Goal: Obtain resource: Obtain resource

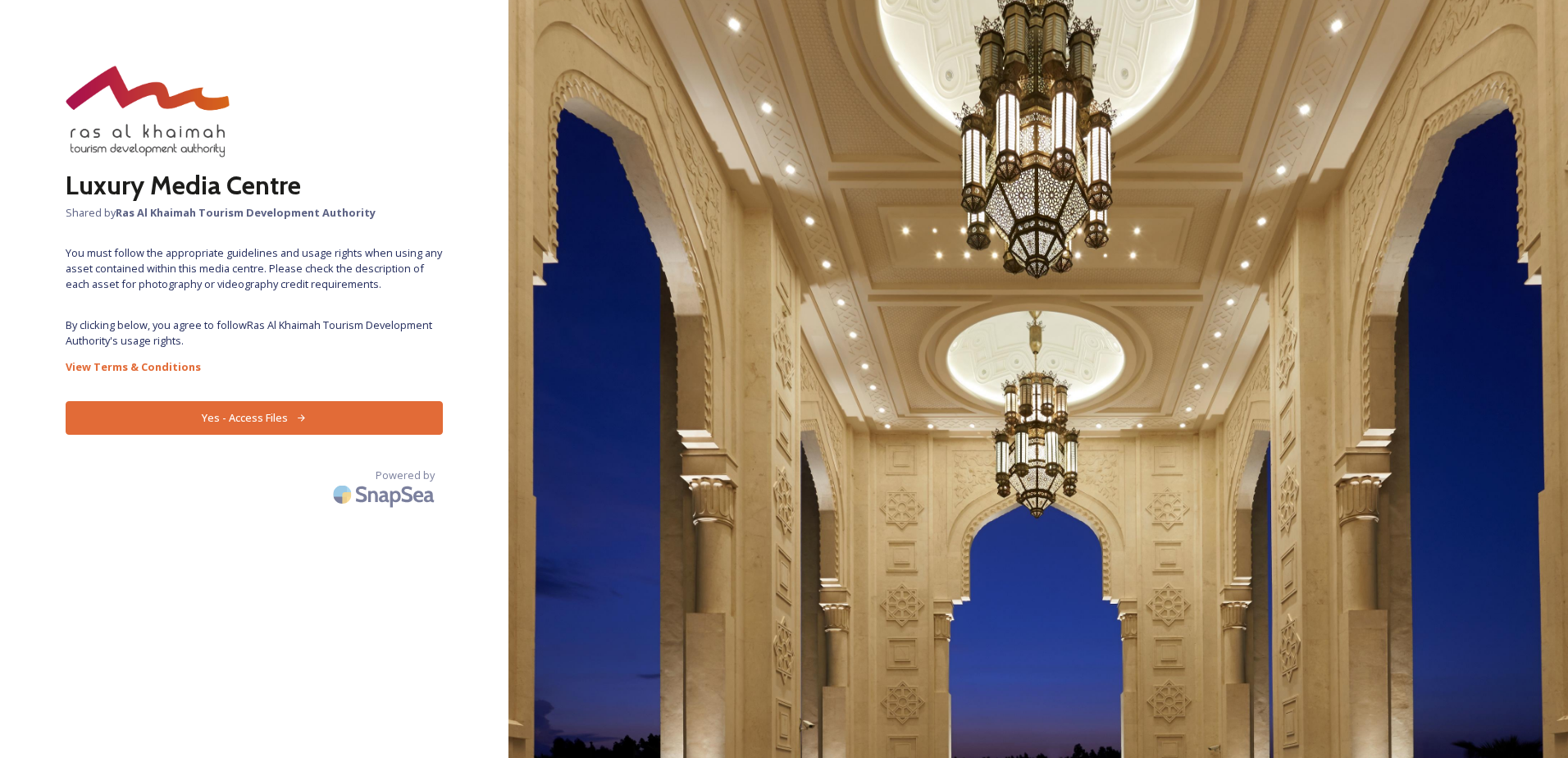
click at [290, 419] on button "Yes - Access Files" at bounding box center [253, 418] width 377 height 33
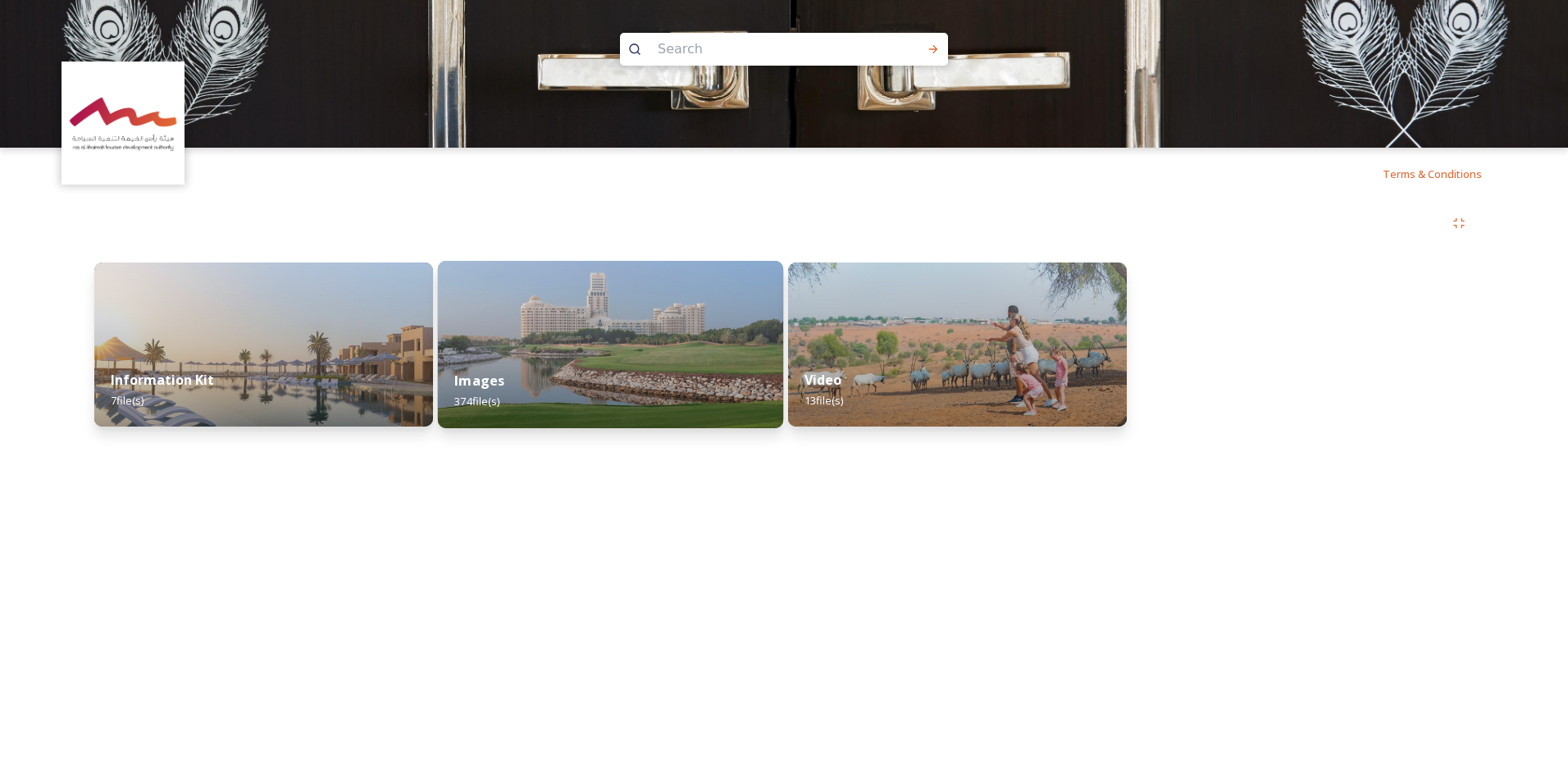
click at [600, 383] on div "Images 374 file(s)" at bounding box center [610, 391] width 345 height 74
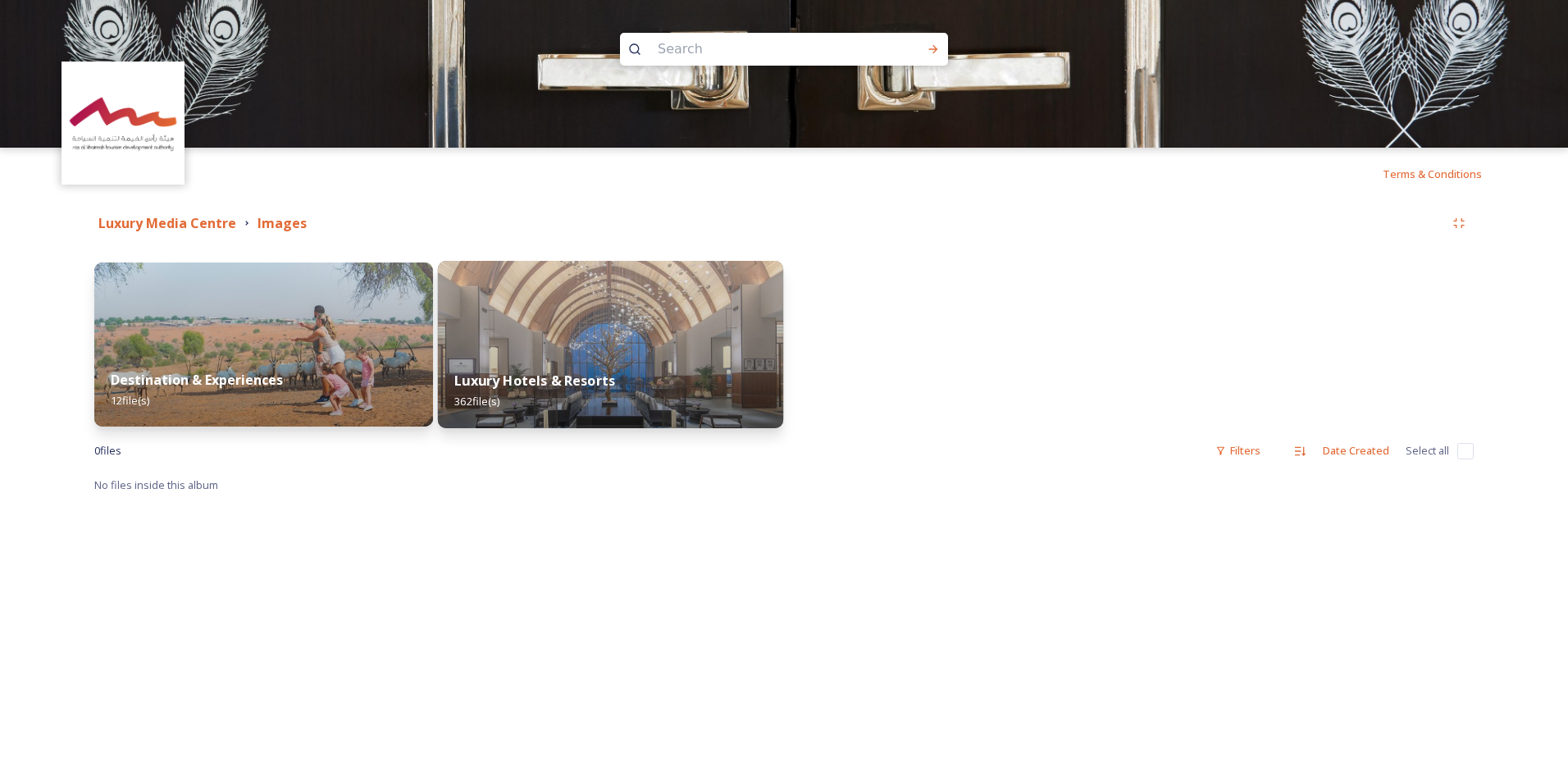
click at [572, 370] on div "Luxury Hotels & Resorts 362 file(s)" at bounding box center [610, 391] width 345 height 74
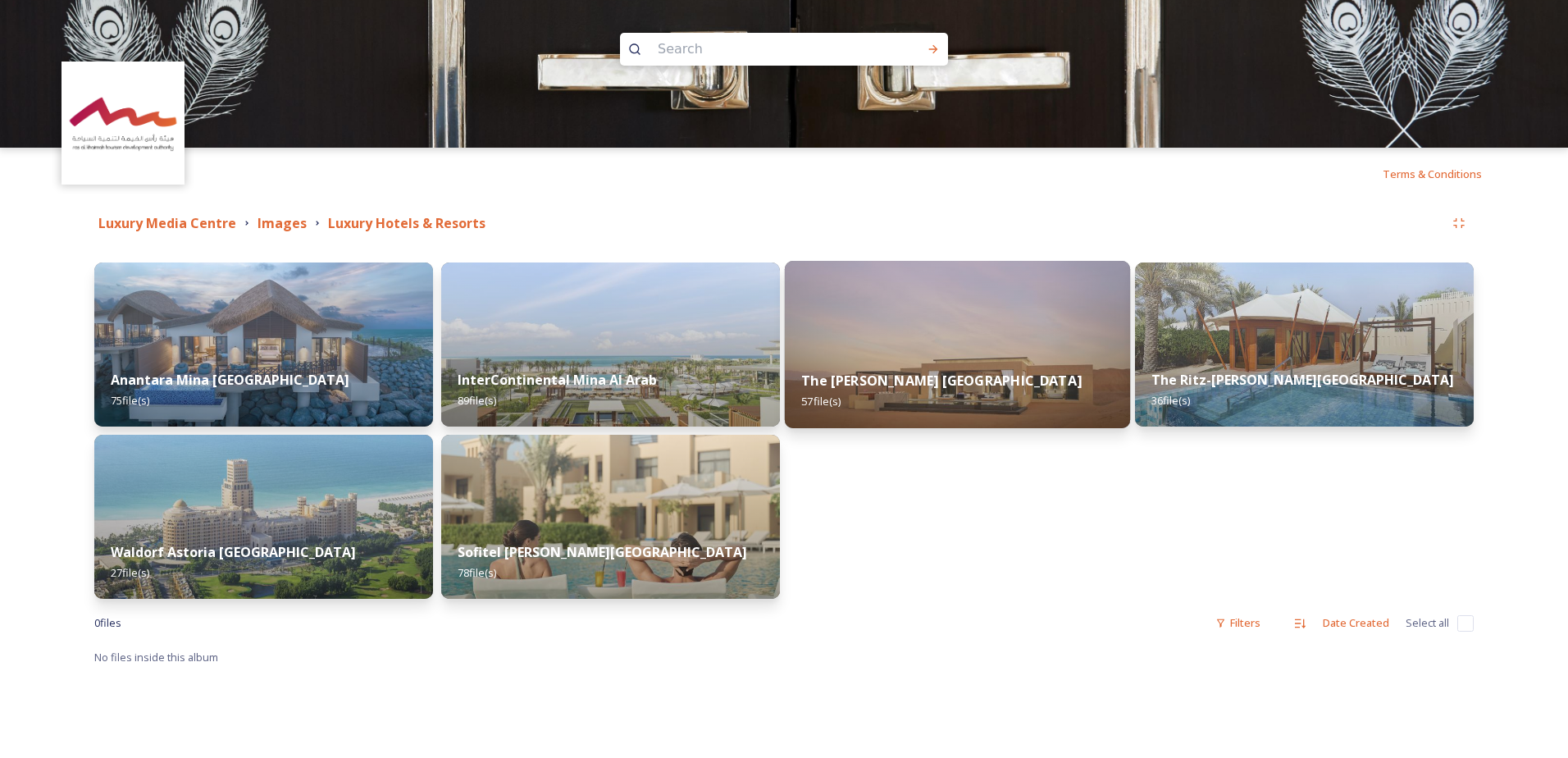
click at [1025, 361] on div "The [PERSON_NAME] Al Wadi Desert 57 file(s)" at bounding box center [957, 391] width 345 height 74
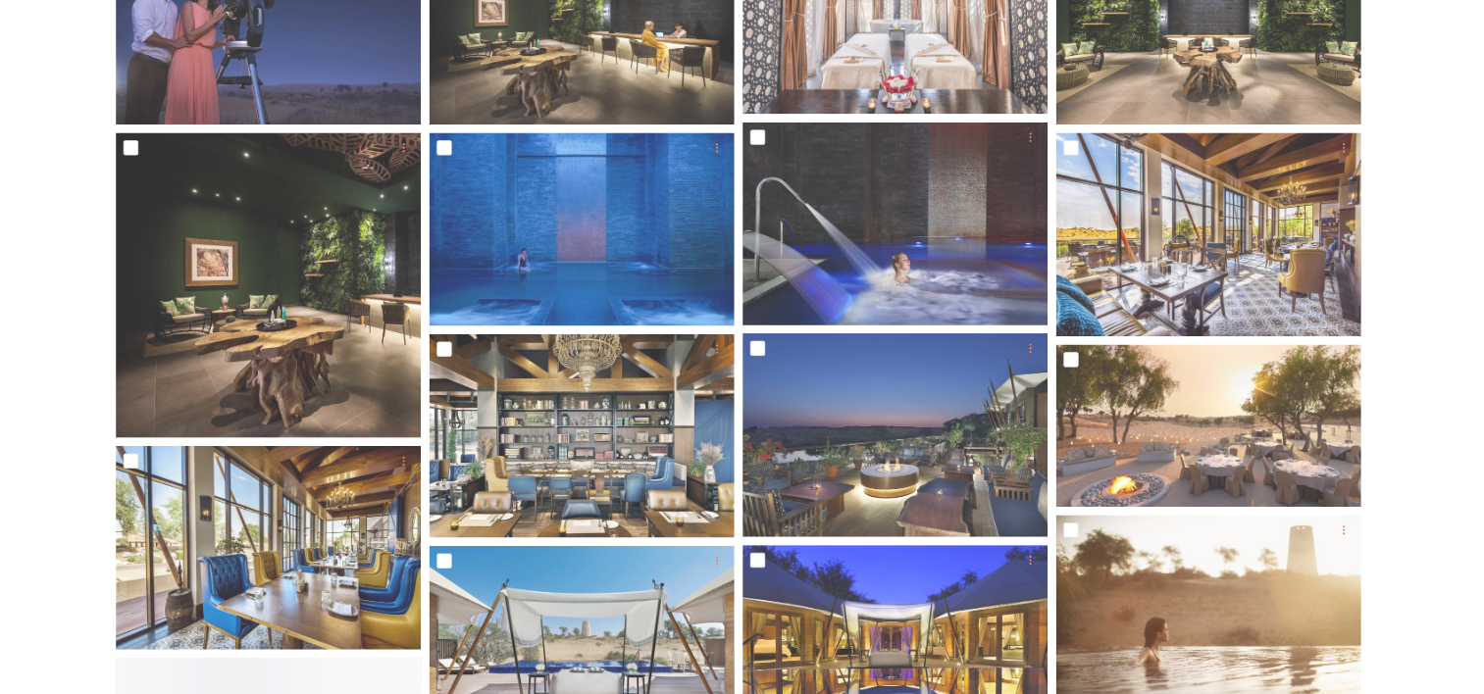
scroll to position [490, 0]
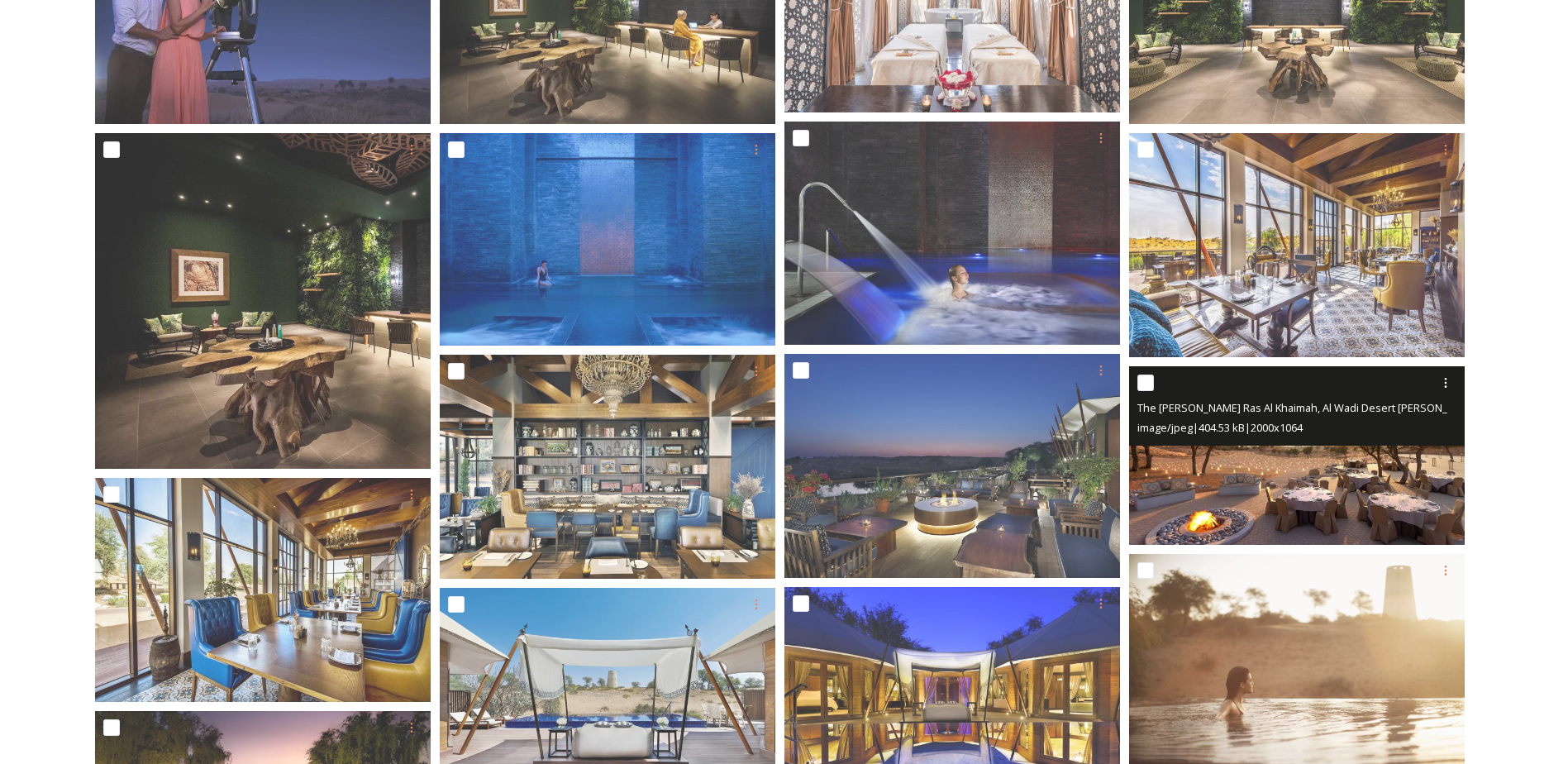
click at [1331, 464] on img at bounding box center [1297, 455] width 336 height 179
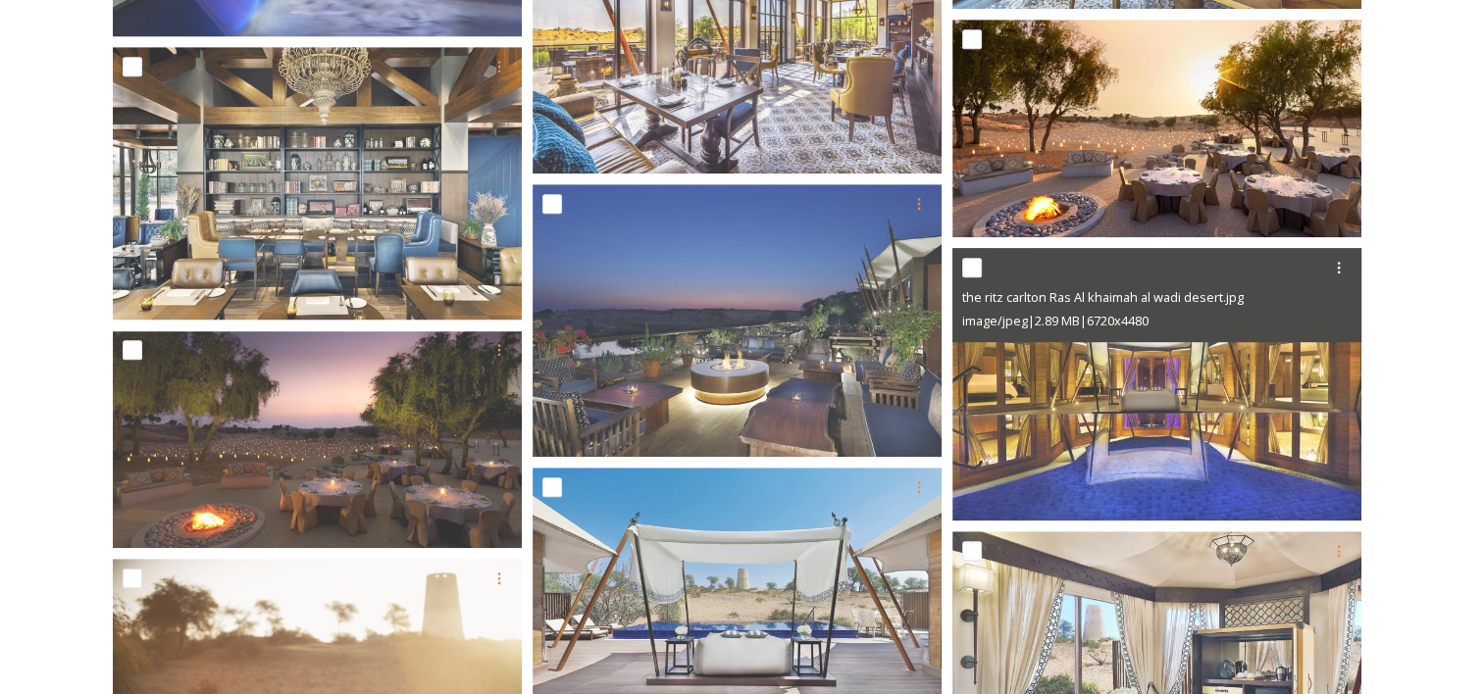
scroll to position [1079, 0]
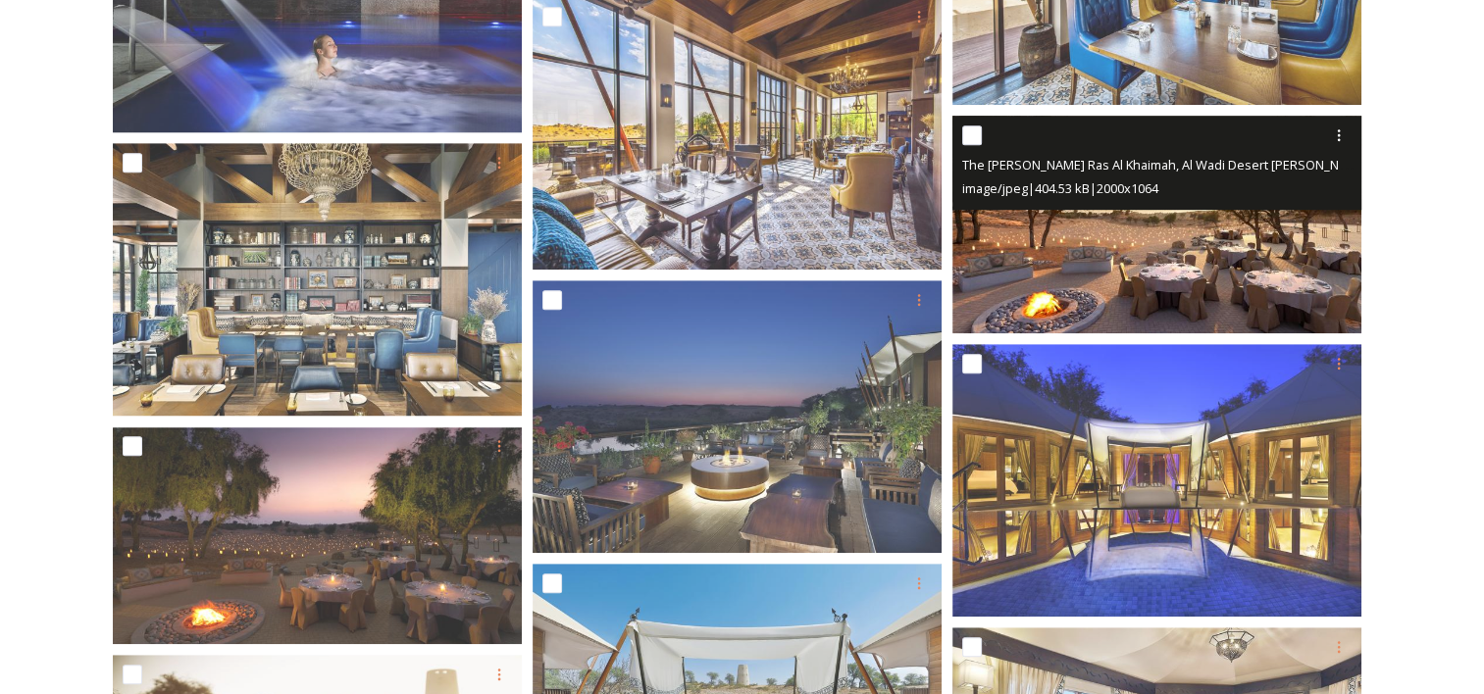
click at [1161, 245] on img at bounding box center [1156, 225] width 409 height 218
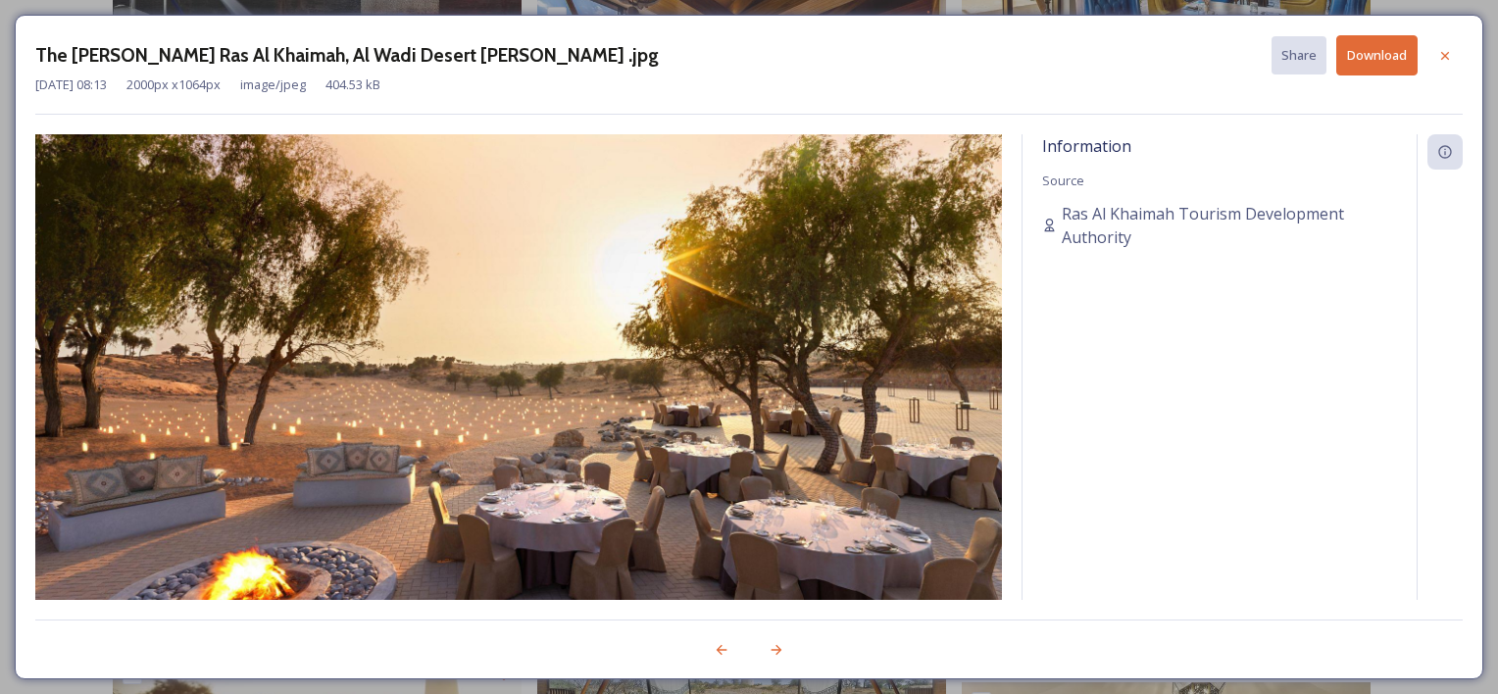
drag, startPoint x: 1053, startPoint y: 502, endPoint x: 781, endPoint y: 439, distance: 279.8
click at [1451, 59] on icon at bounding box center [1446, 56] width 16 height 16
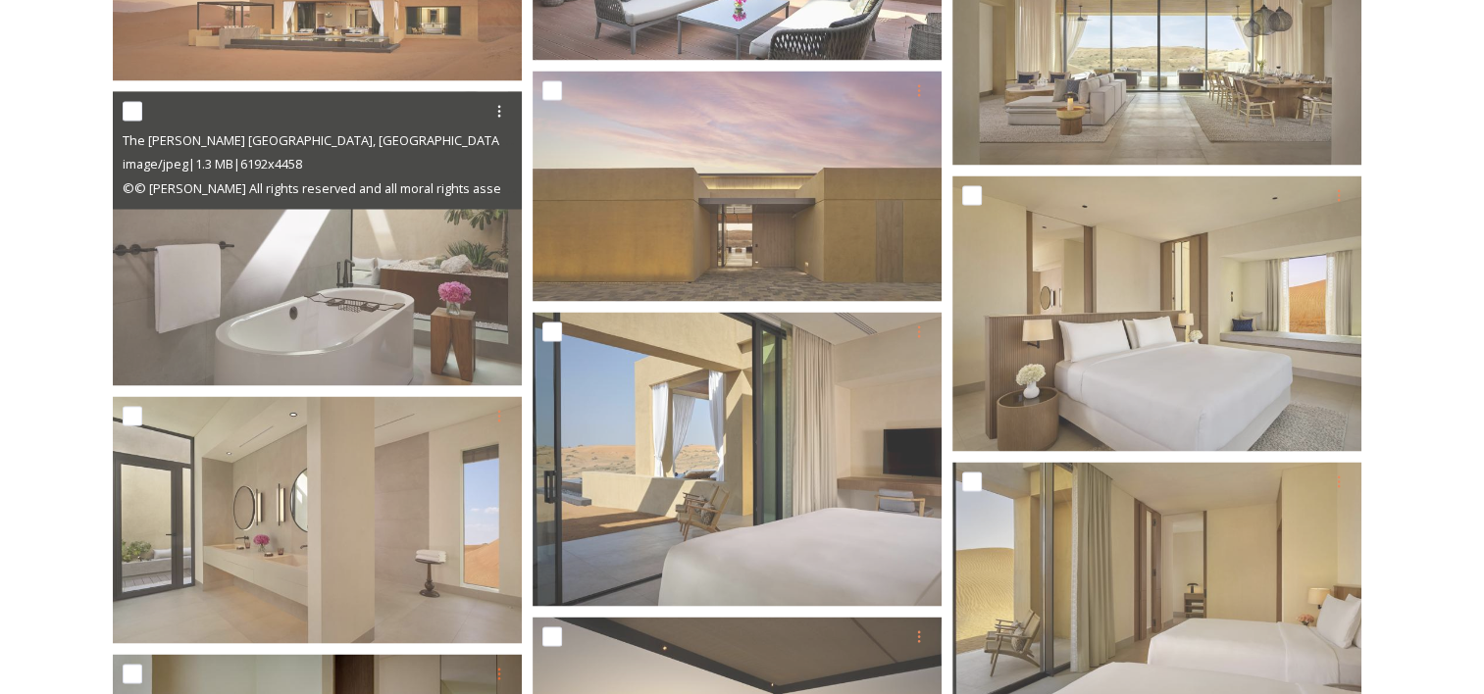
scroll to position [4021, 0]
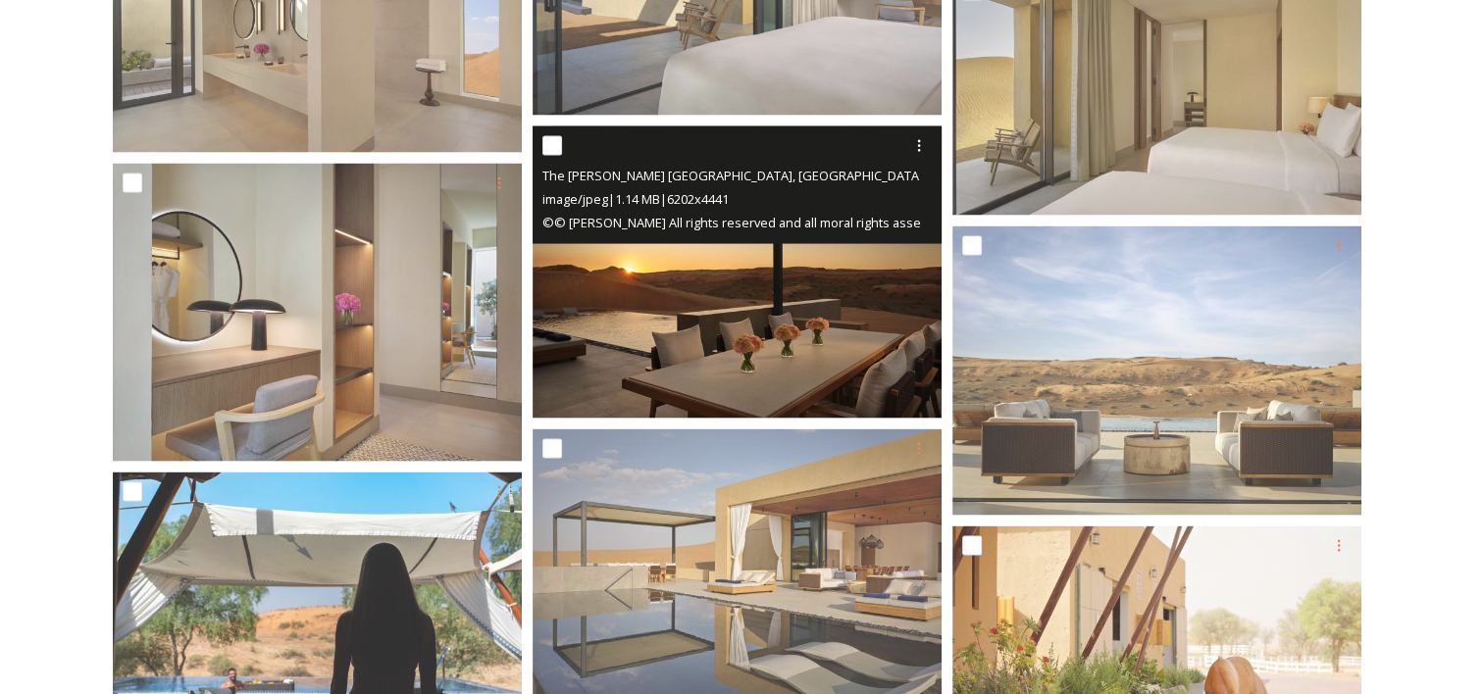
click at [814, 334] on img at bounding box center [736, 273] width 409 height 292
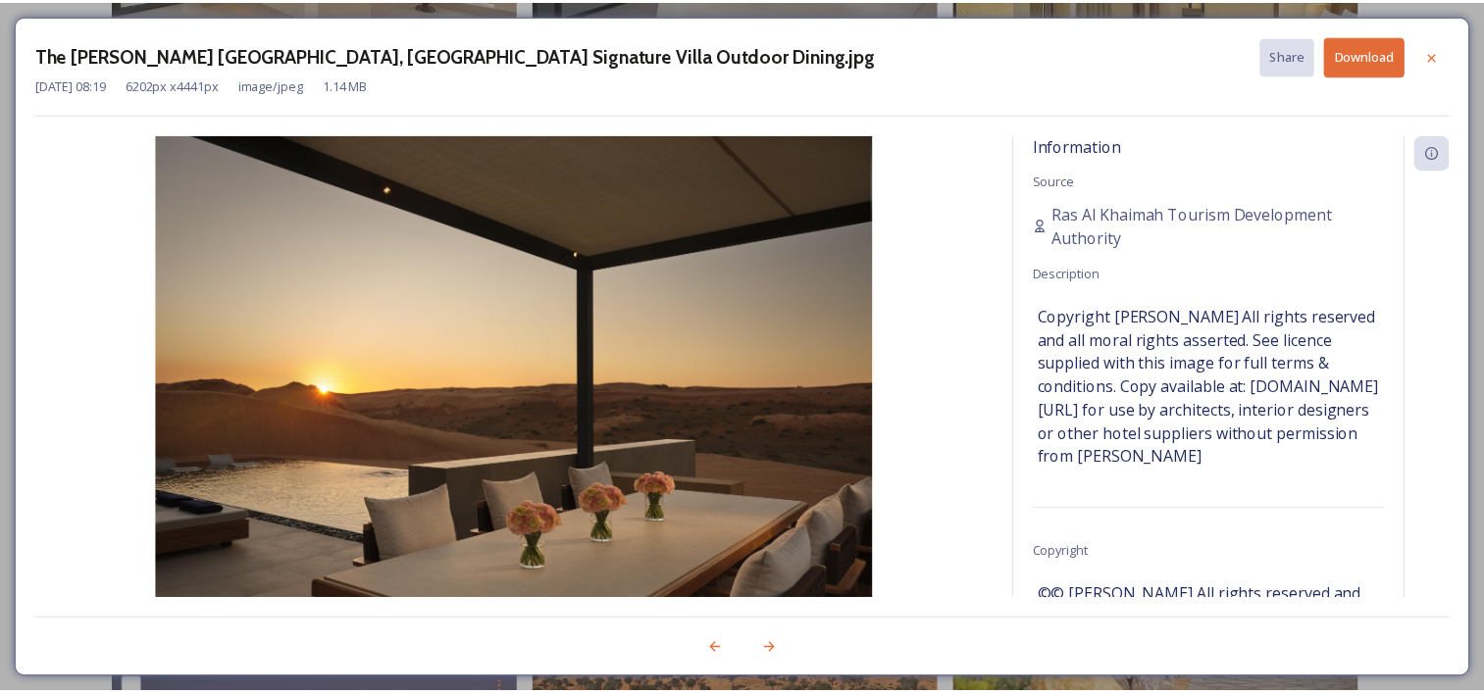
scroll to position [4119, 0]
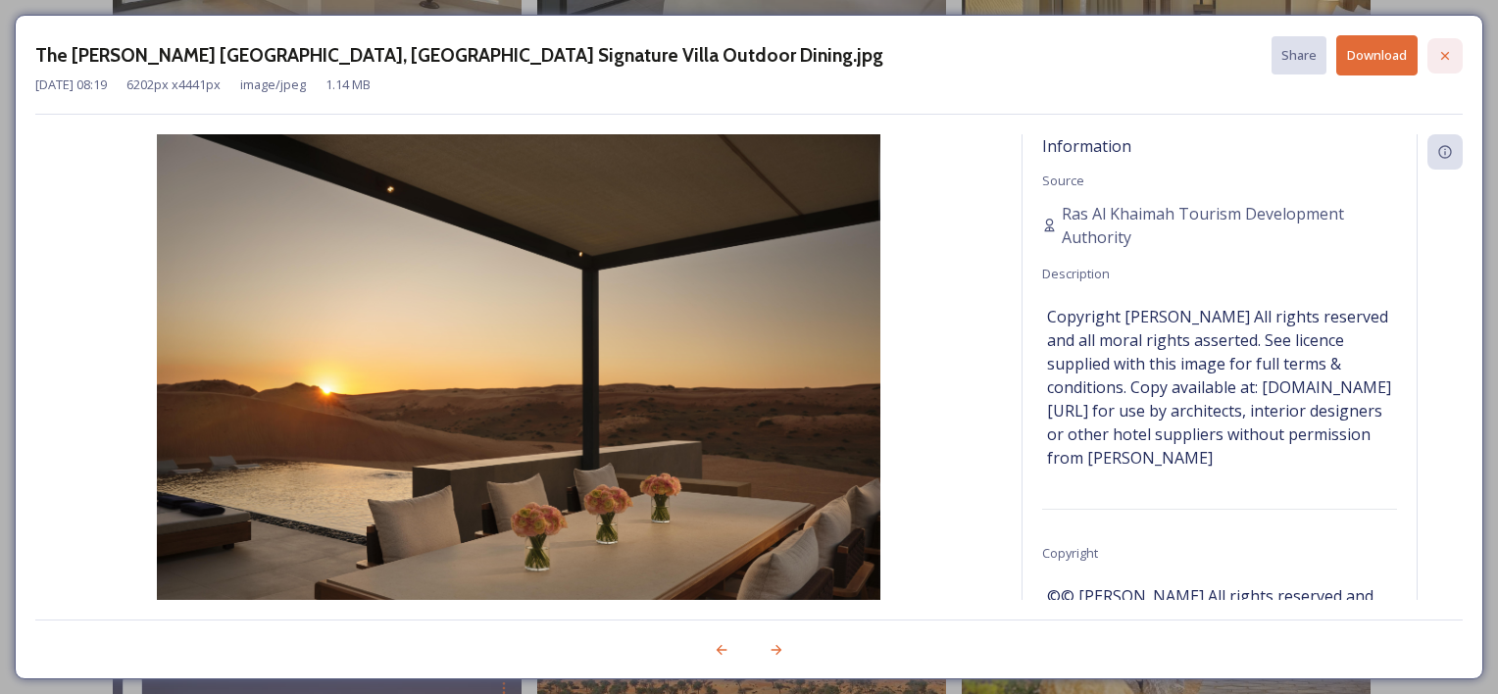
click at [1439, 59] on icon at bounding box center [1446, 56] width 16 height 16
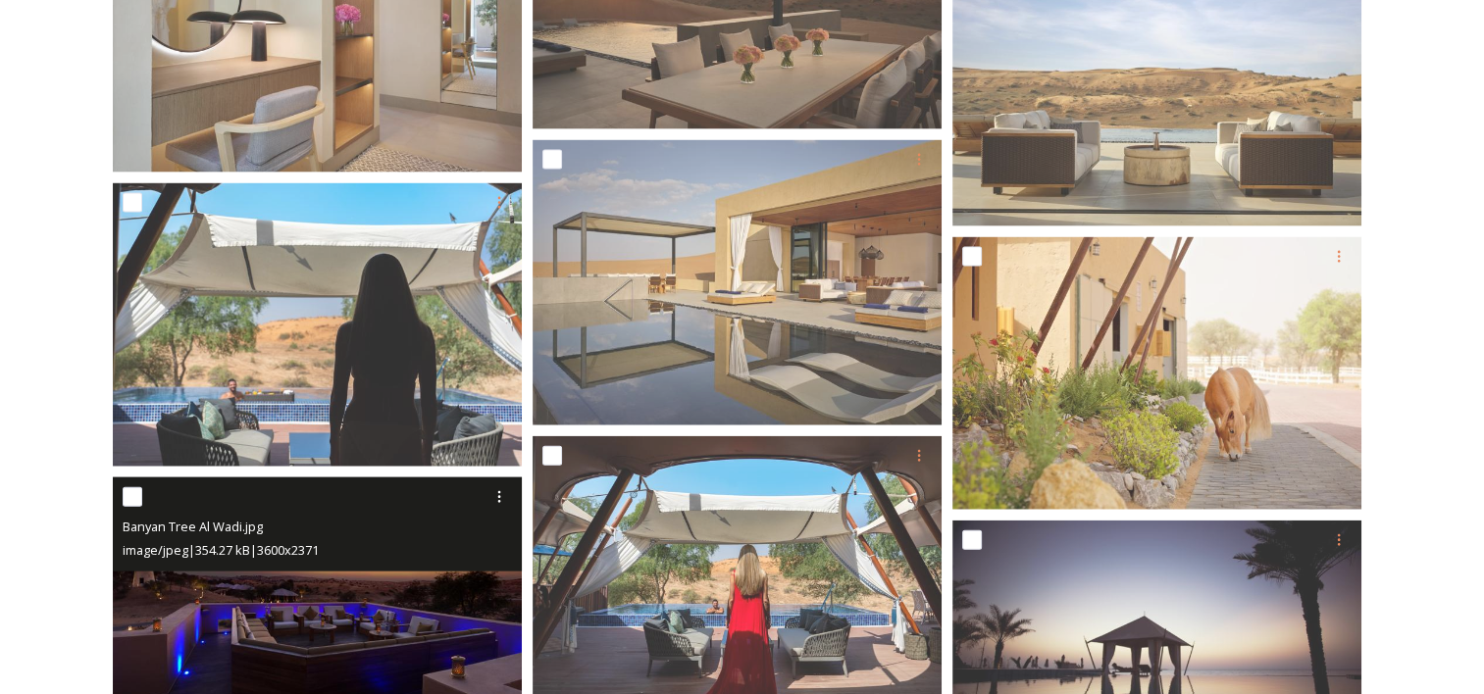
scroll to position [4413, 0]
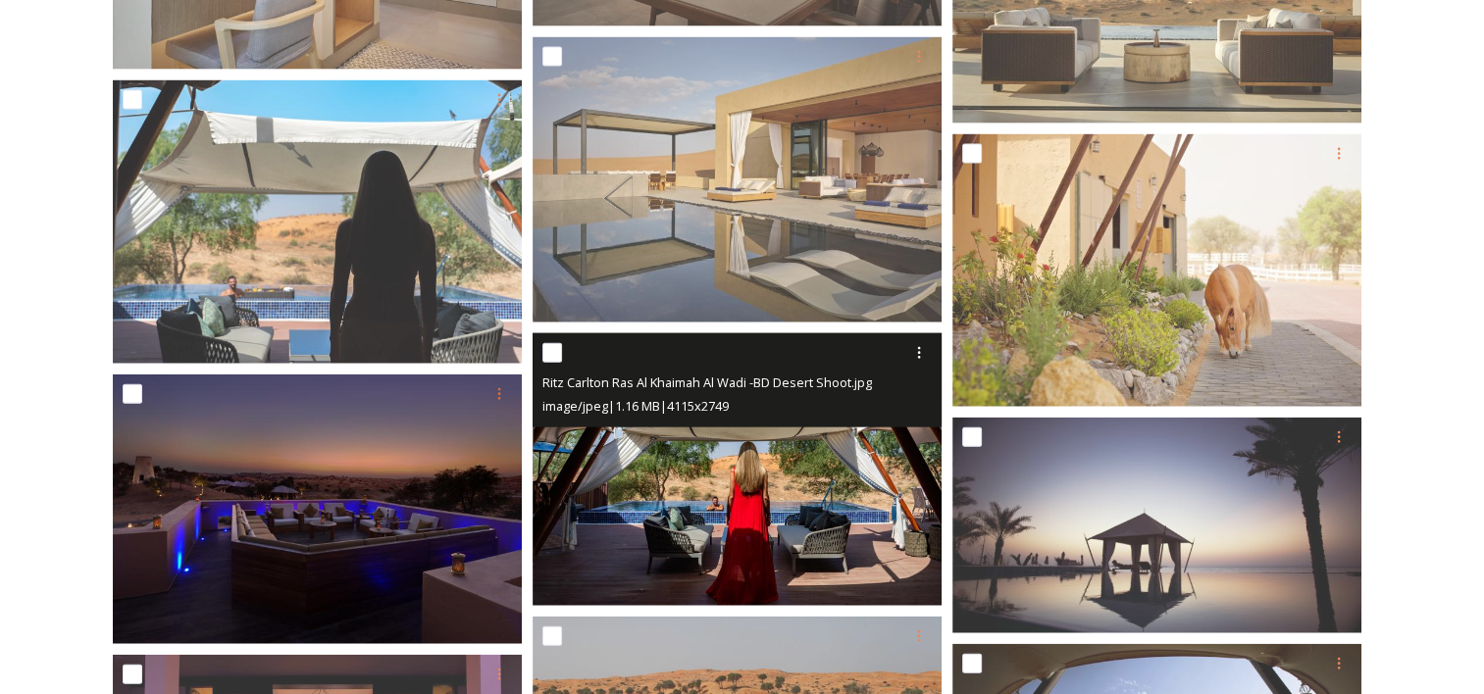
click at [765, 505] on img at bounding box center [736, 470] width 409 height 274
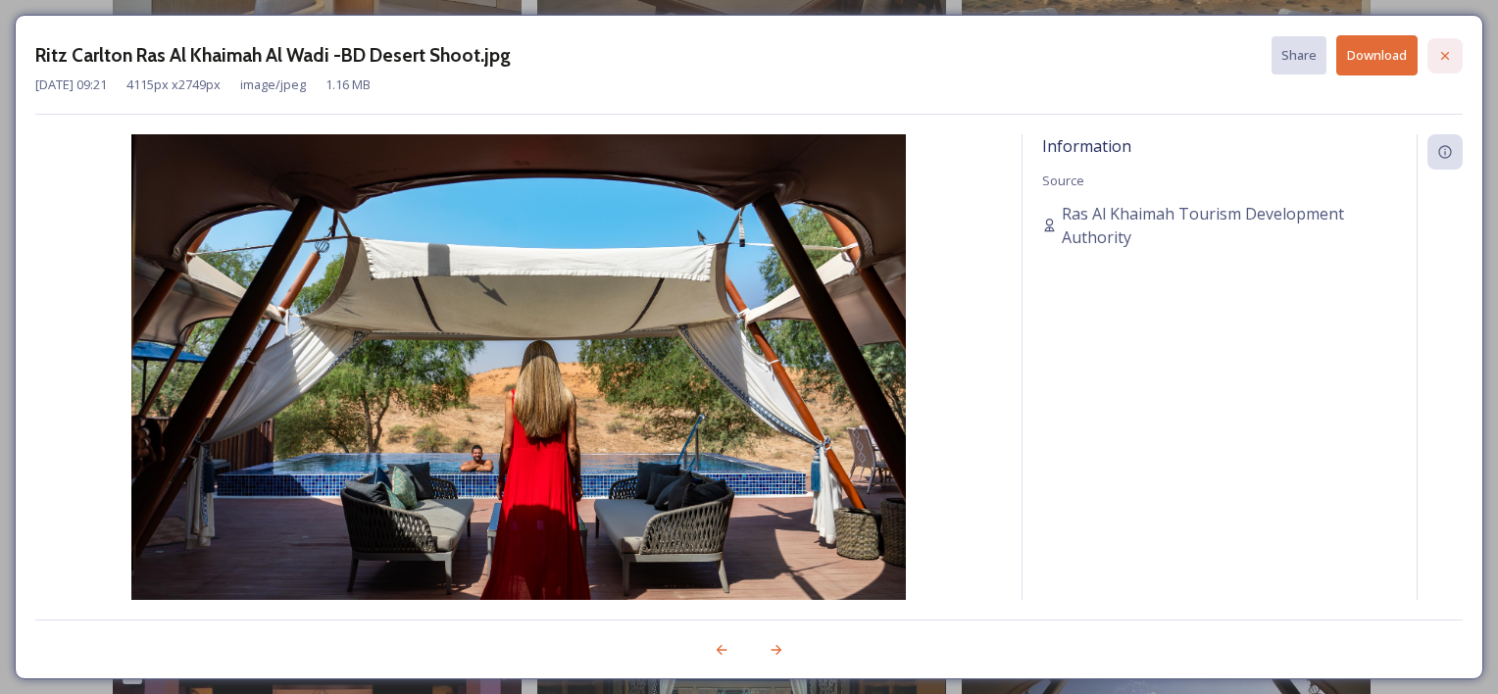
click at [1438, 51] on icon at bounding box center [1446, 56] width 16 height 16
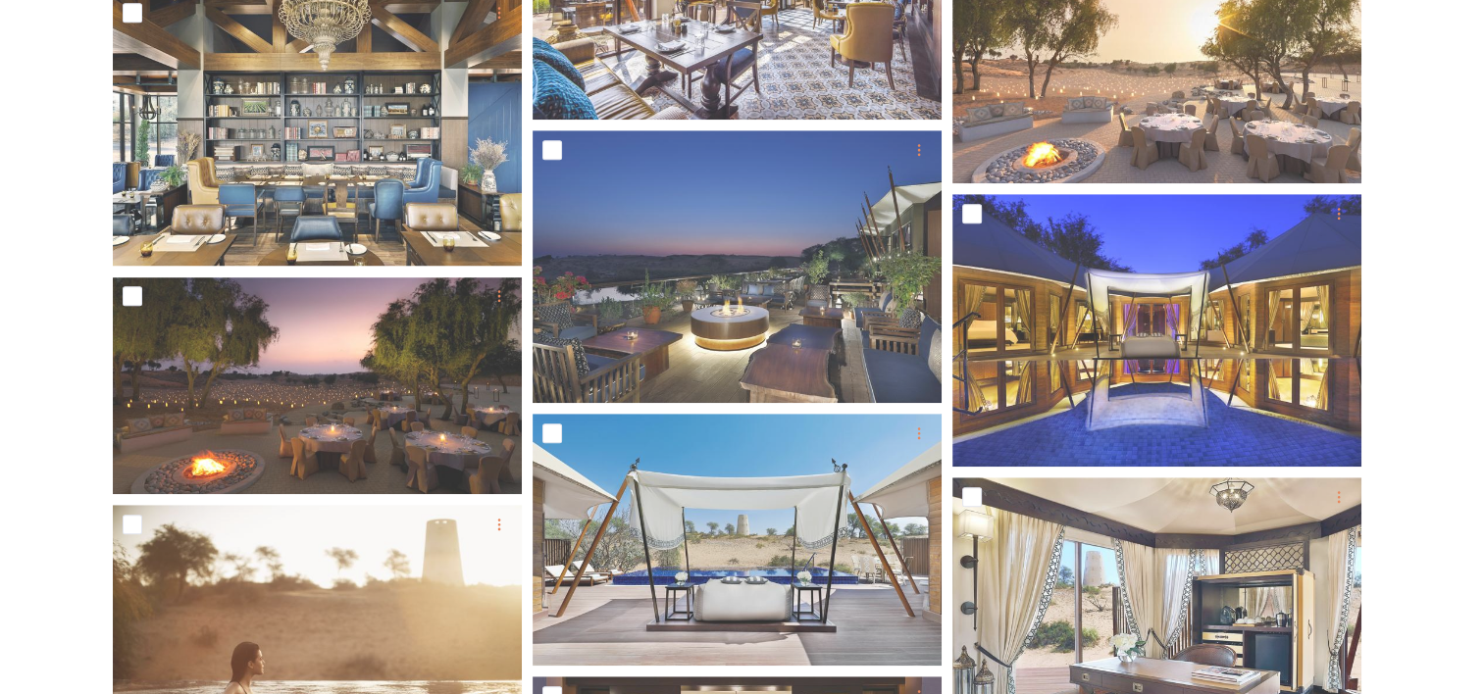
scroll to position [1245, 0]
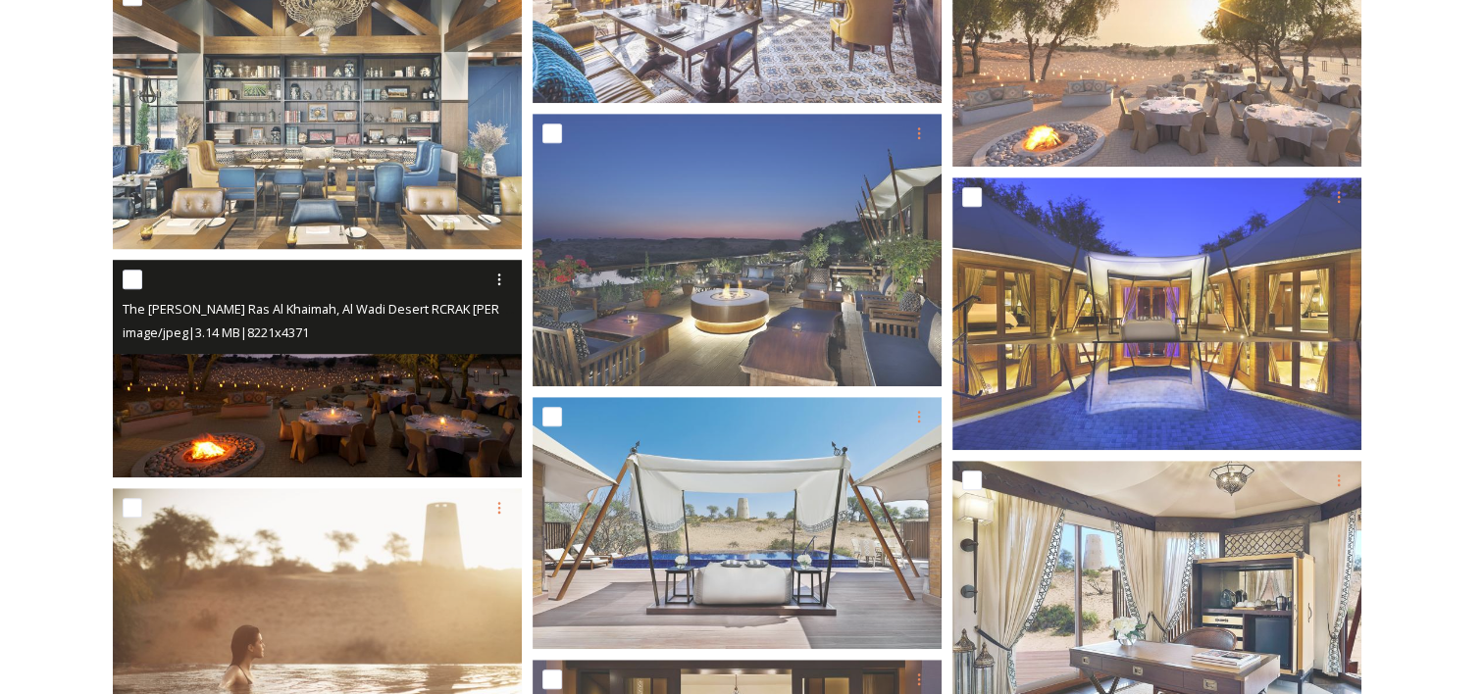
click at [364, 420] on img at bounding box center [317, 370] width 409 height 218
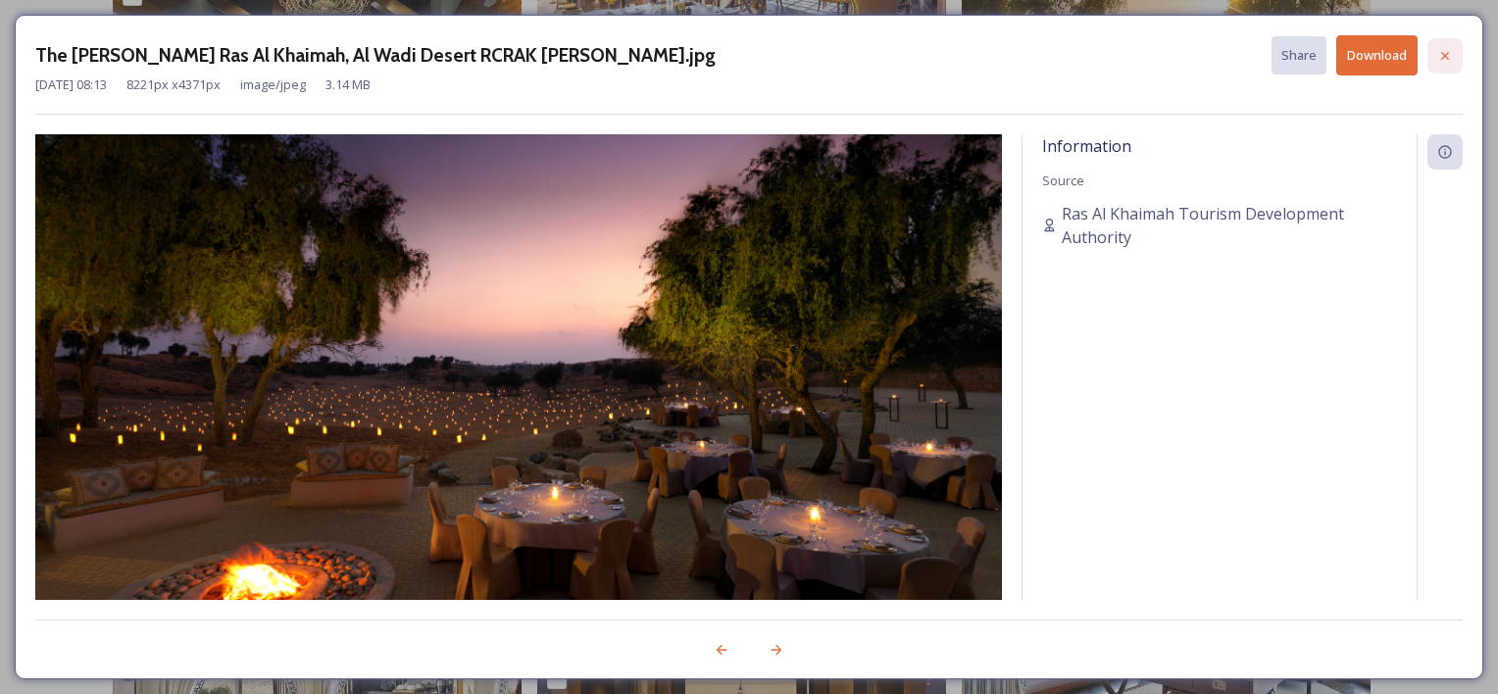
click at [1449, 48] on icon at bounding box center [1446, 56] width 16 height 16
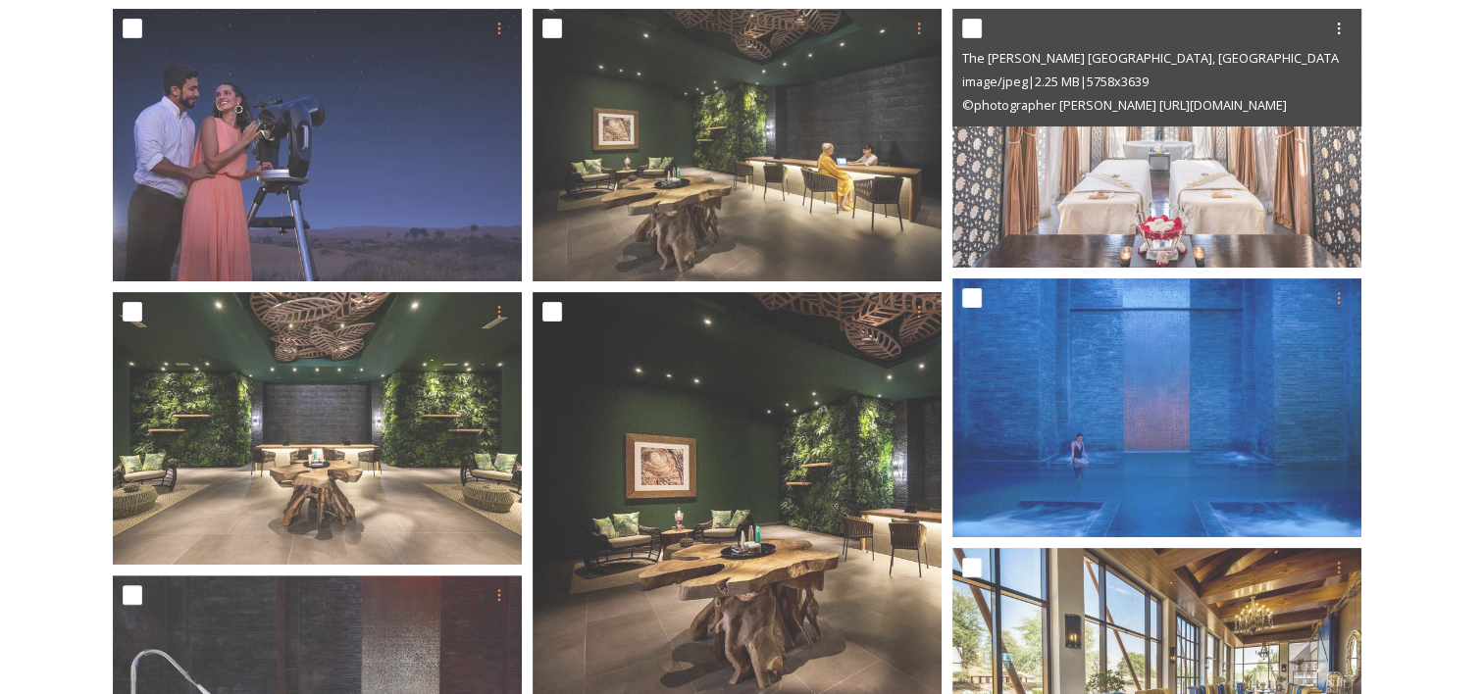
scroll to position [0, 0]
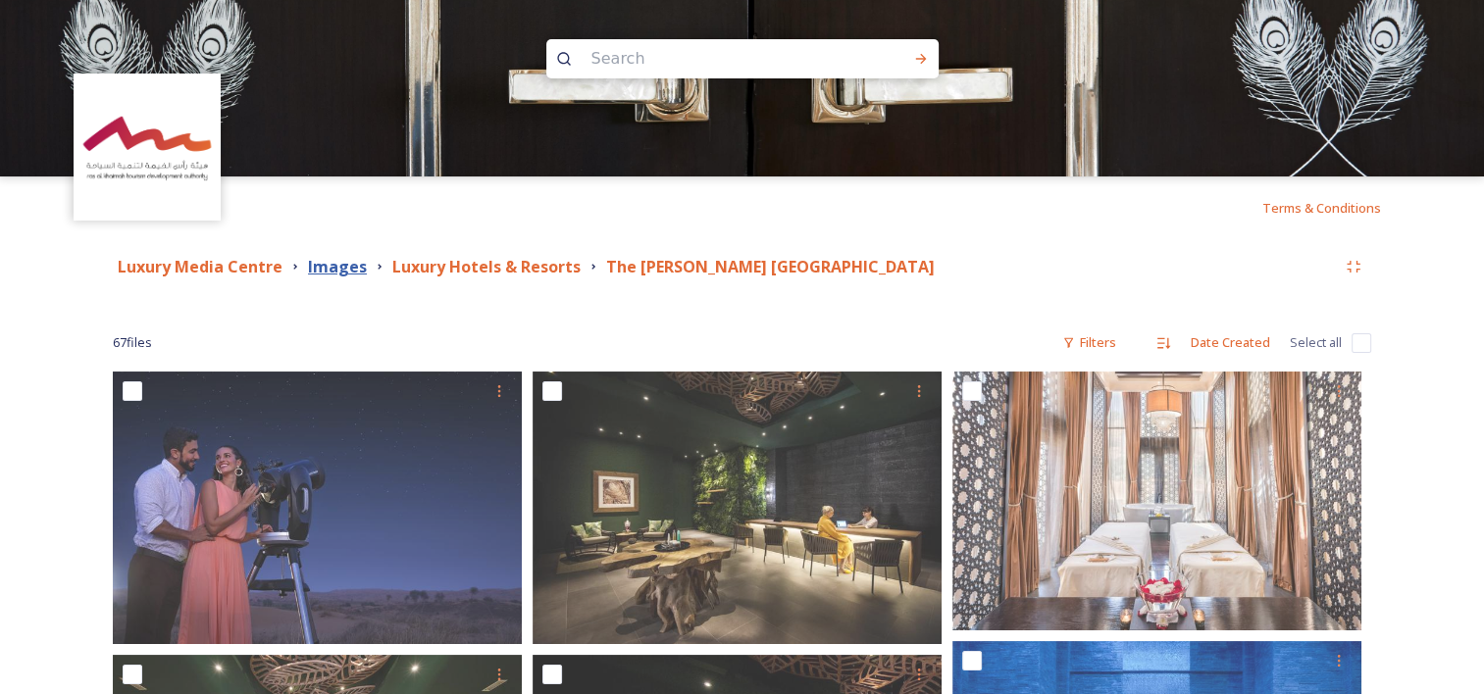
click at [352, 267] on strong "Images" at bounding box center [337, 267] width 59 height 22
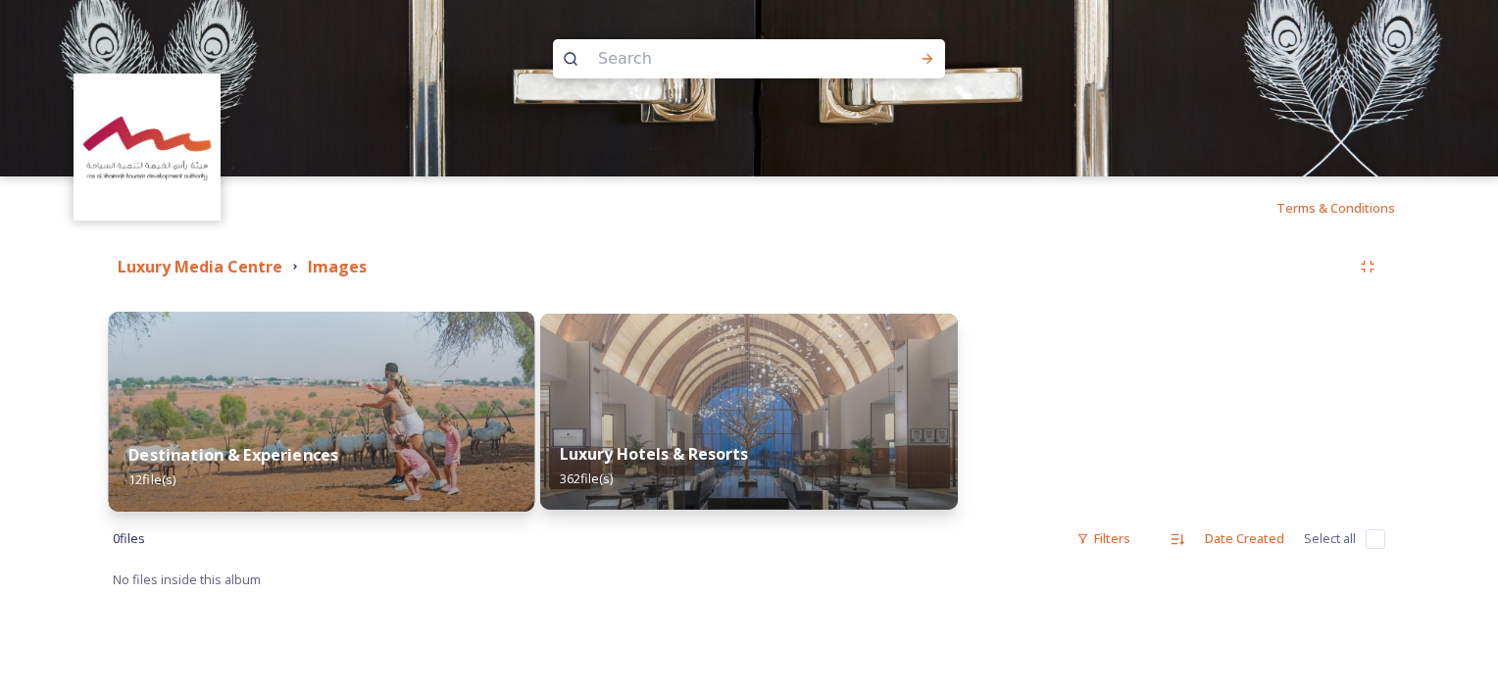
click at [337, 431] on div "Destination & Experiences 12 file(s)" at bounding box center [322, 467] width 427 height 89
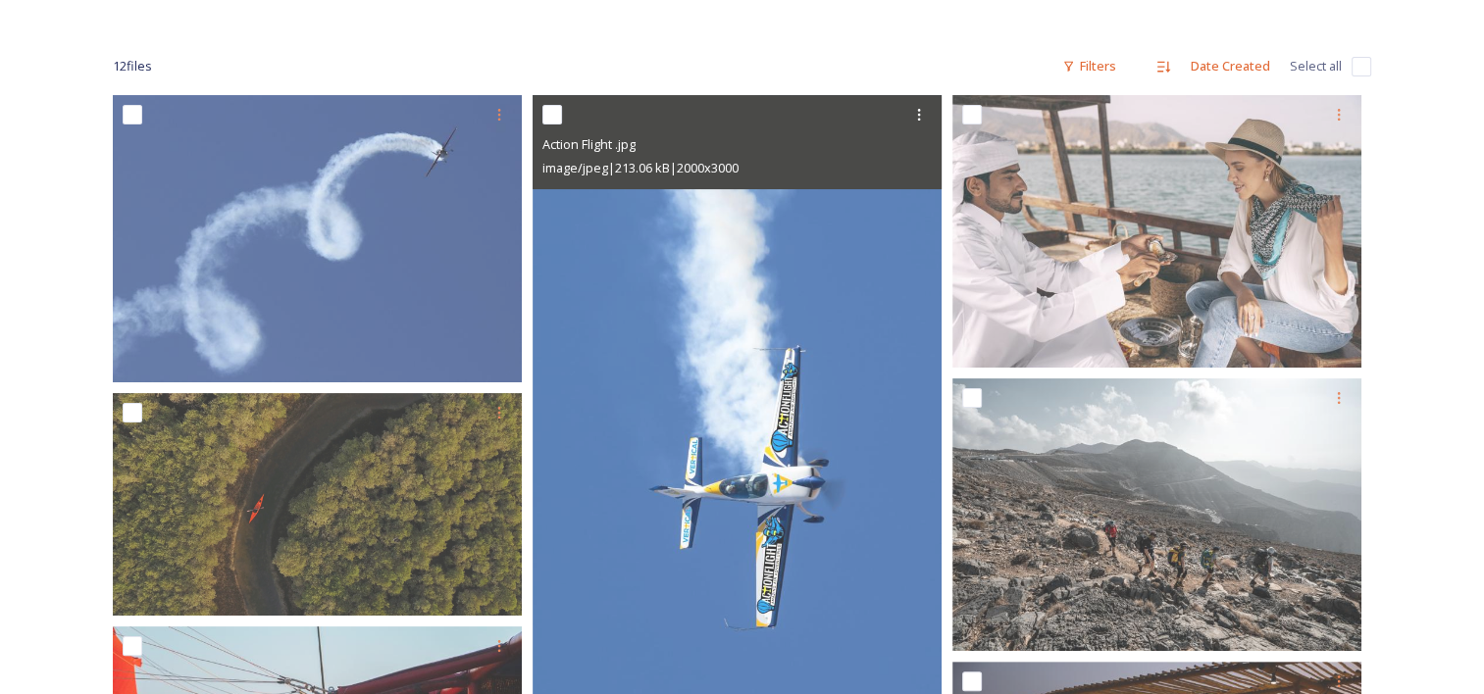
scroll to position [106, 0]
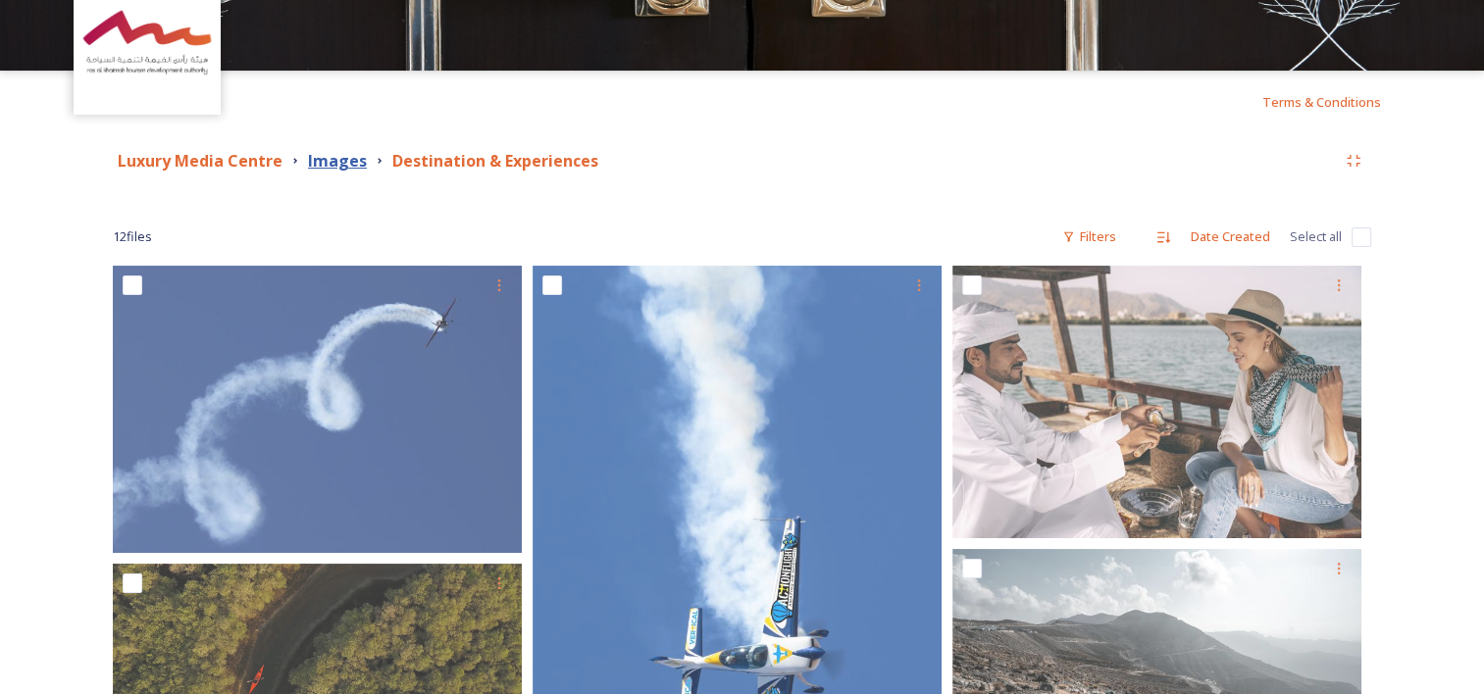
click at [334, 153] on strong "Images" at bounding box center [337, 161] width 59 height 22
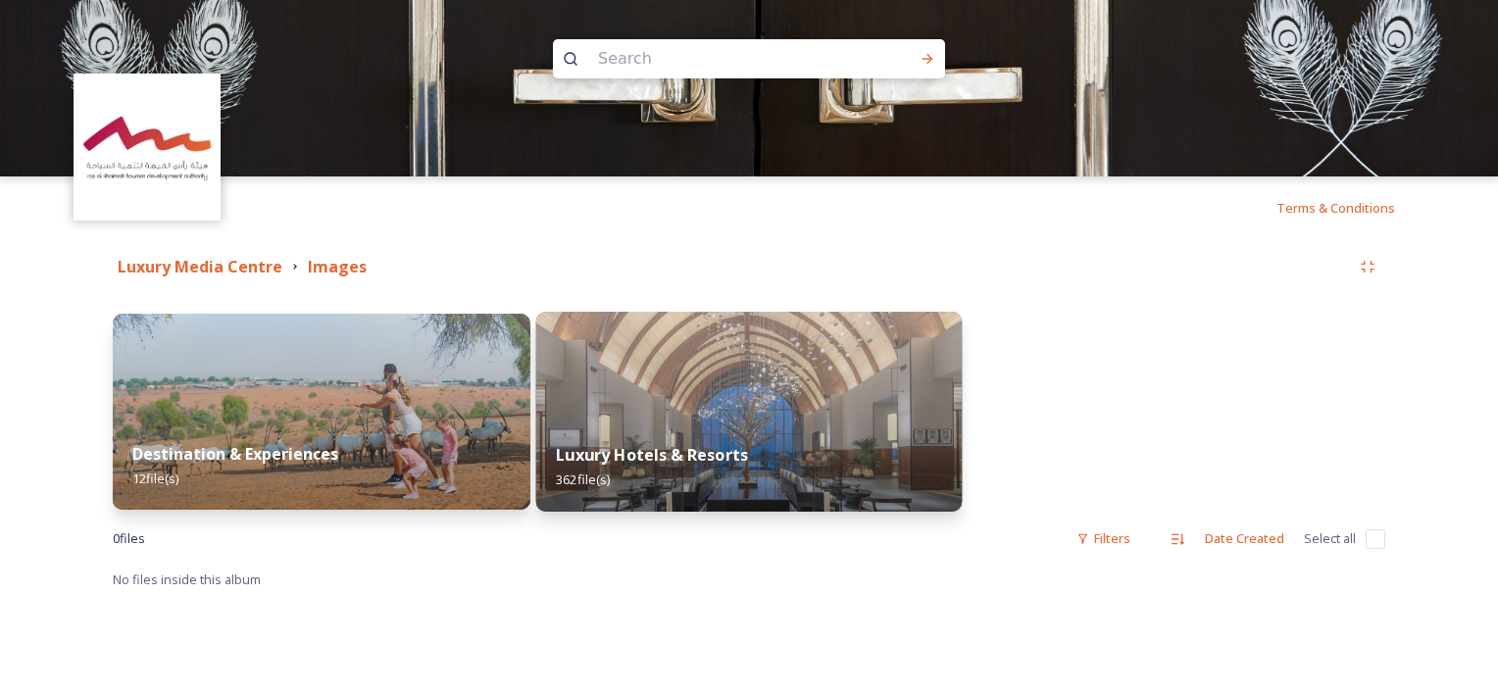
click at [756, 431] on div "Luxury Hotels & Resorts 362 file(s)" at bounding box center [749, 467] width 427 height 89
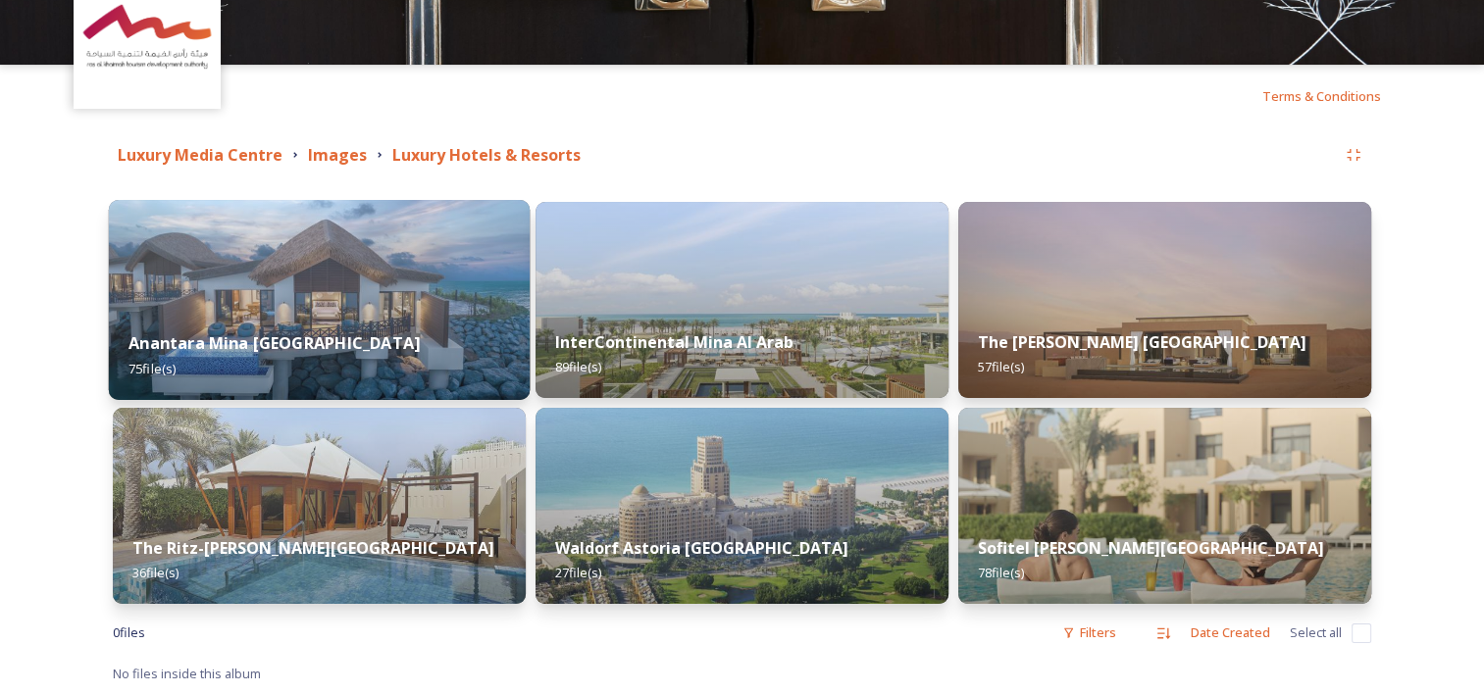
scroll to position [113, 0]
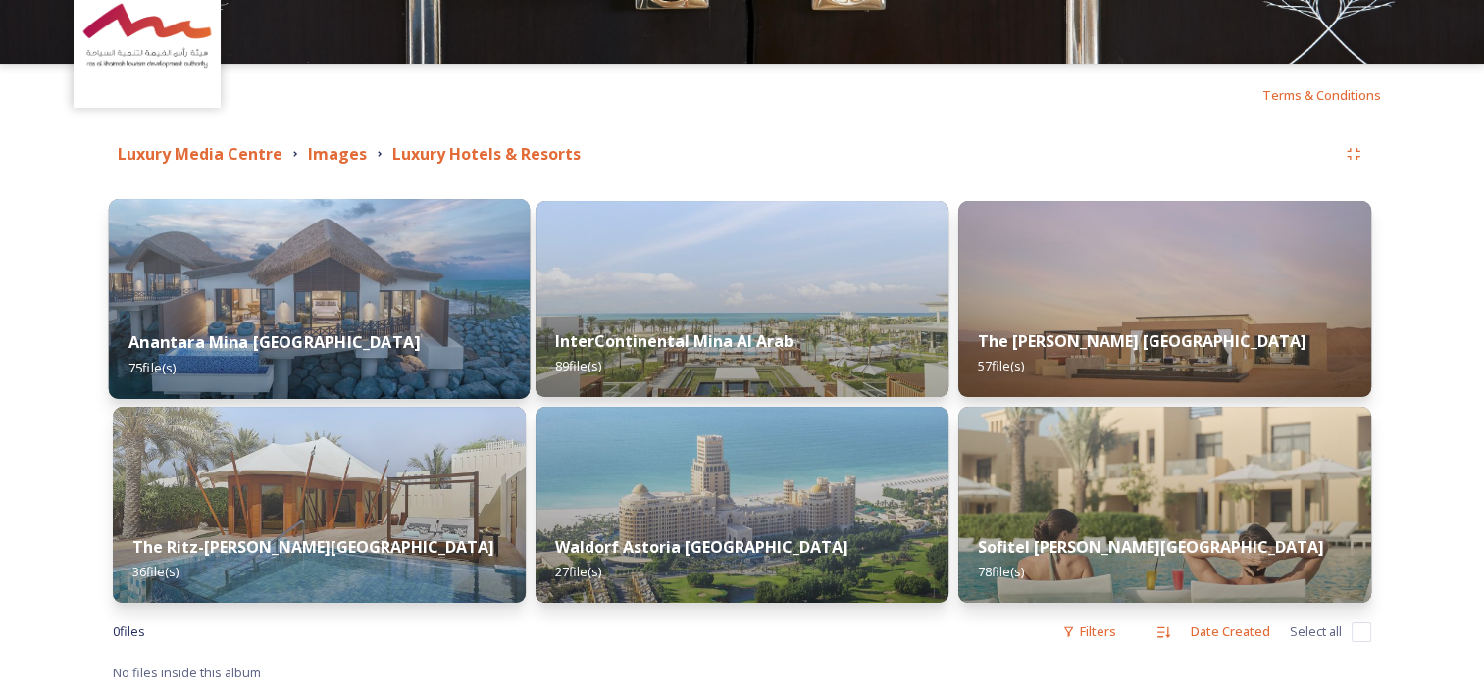
click at [327, 272] on img at bounding box center [319, 299] width 421 height 200
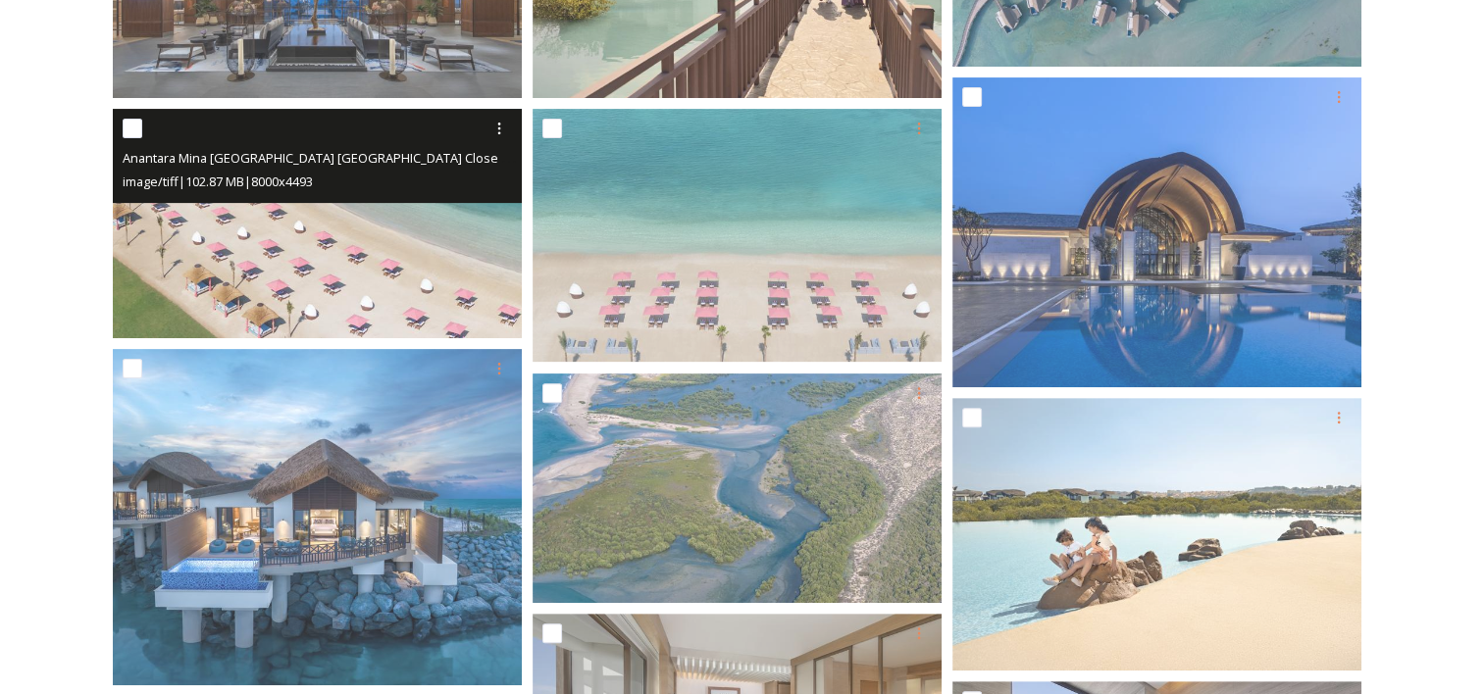
scroll to position [785, 0]
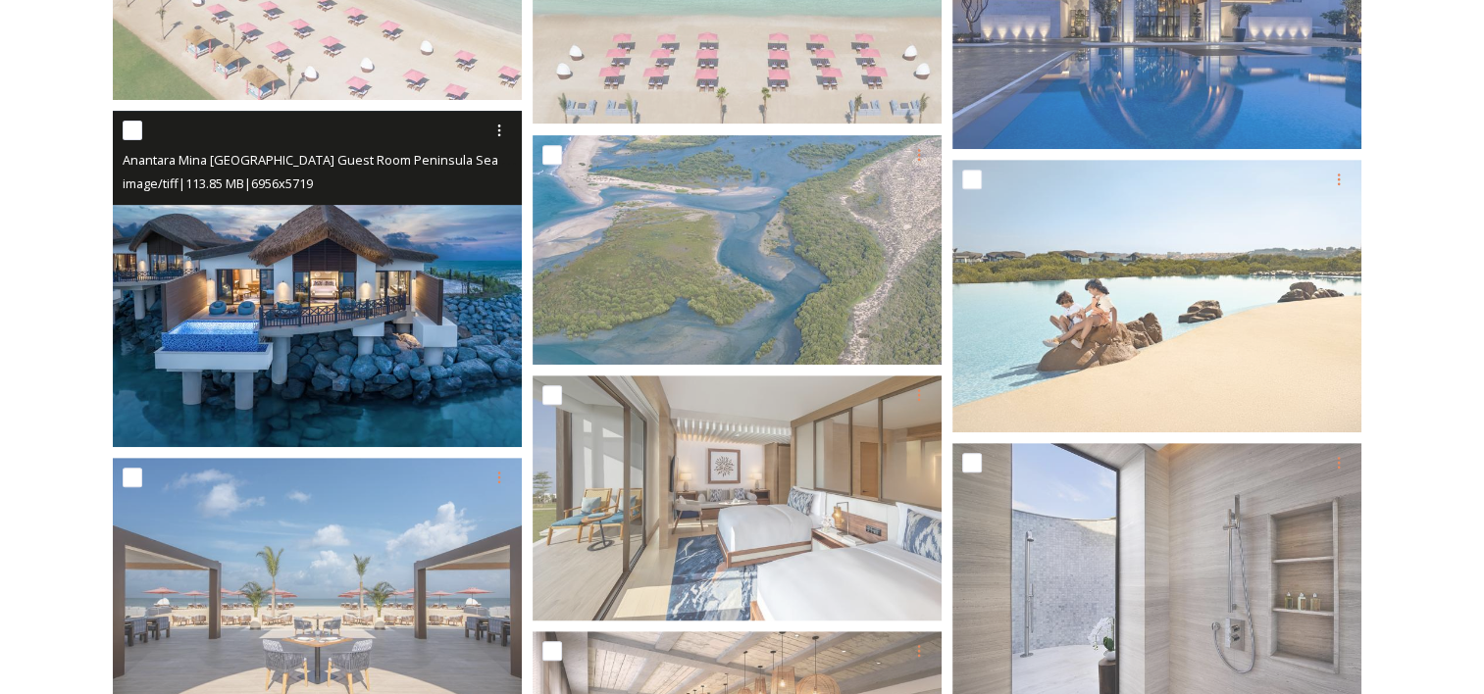
click at [337, 313] on img at bounding box center [317, 279] width 409 height 336
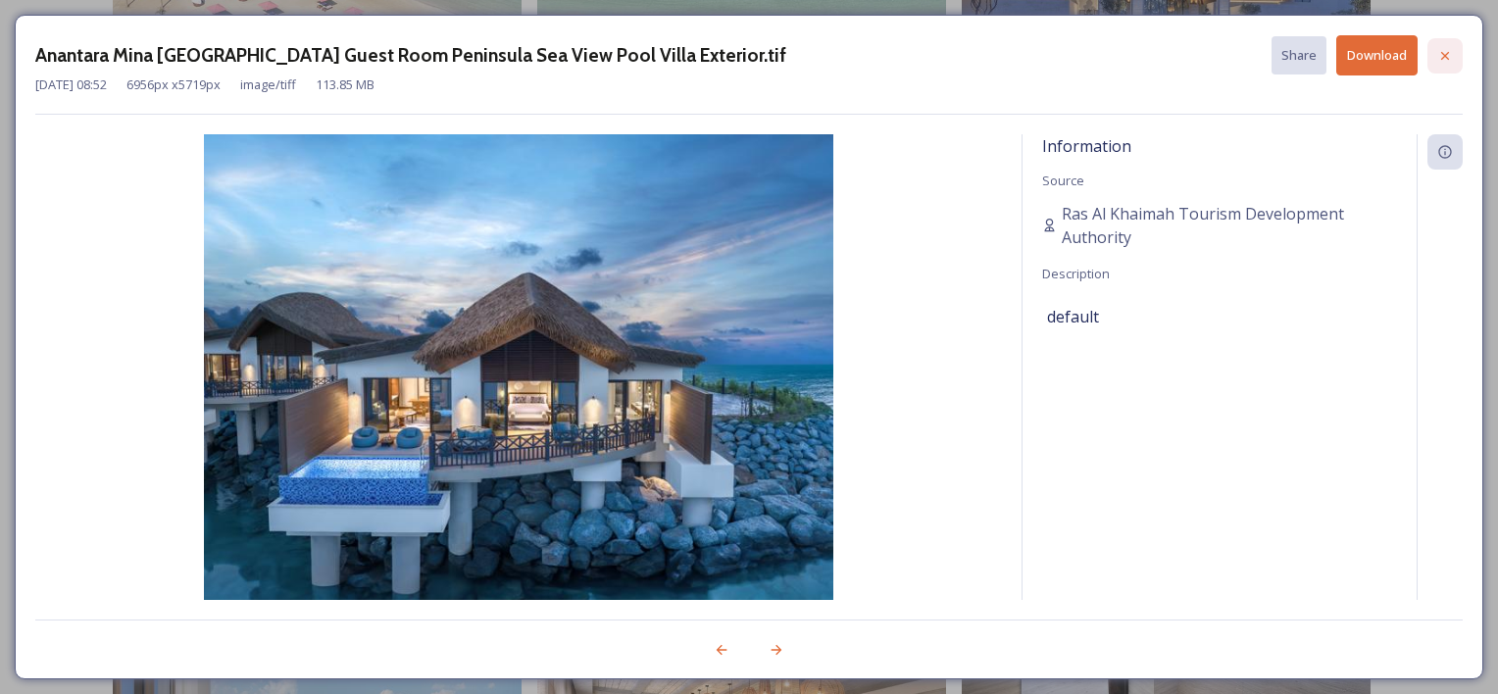
click at [1451, 61] on icon at bounding box center [1446, 56] width 16 height 16
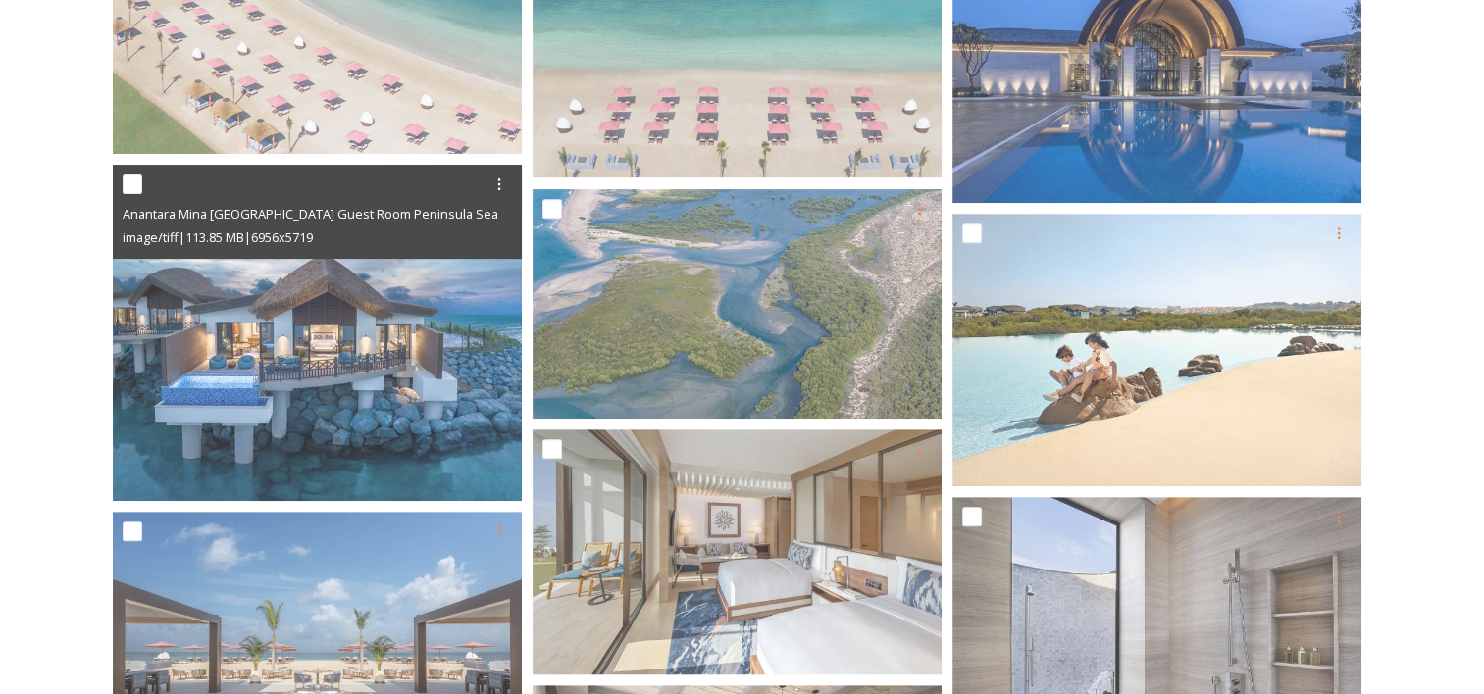
scroll to position [0, 0]
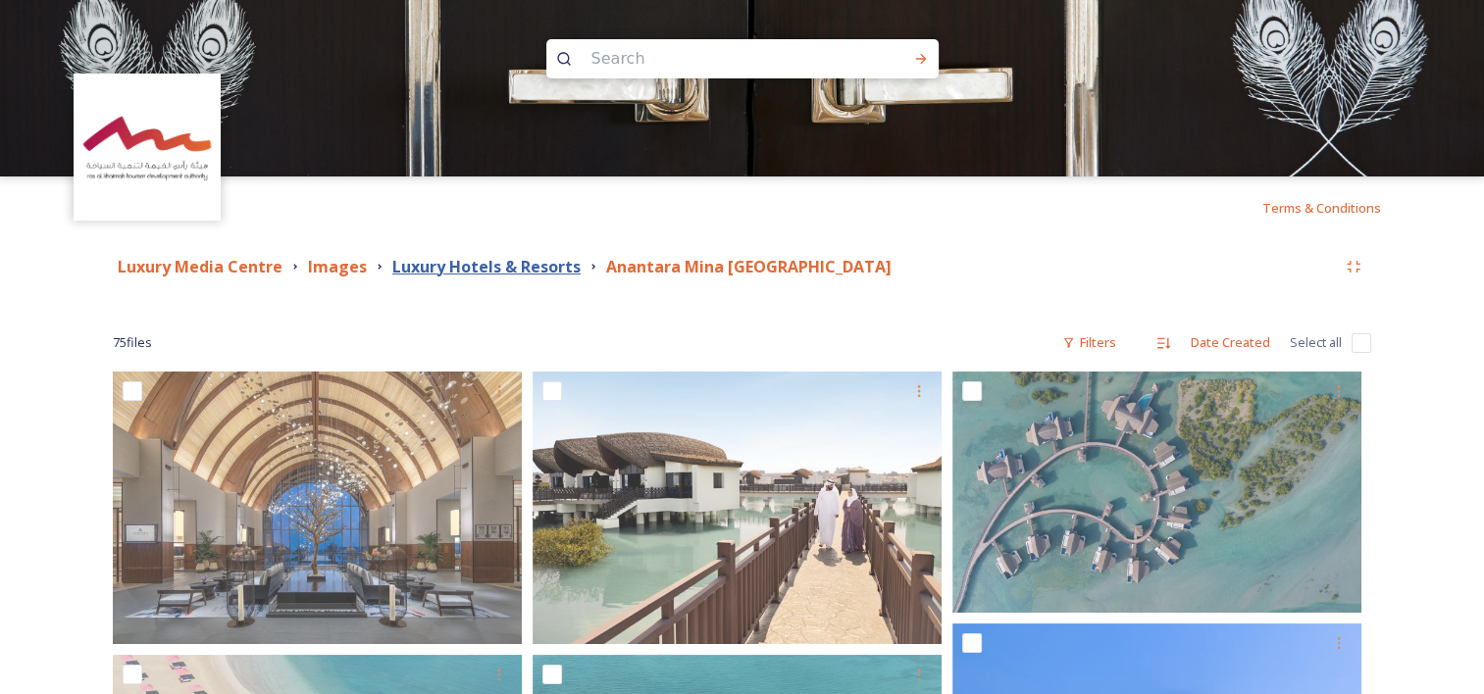
click at [546, 267] on strong "Luxury Hotels & Resorts" at bounding box center [486, 267] width 188 height 22
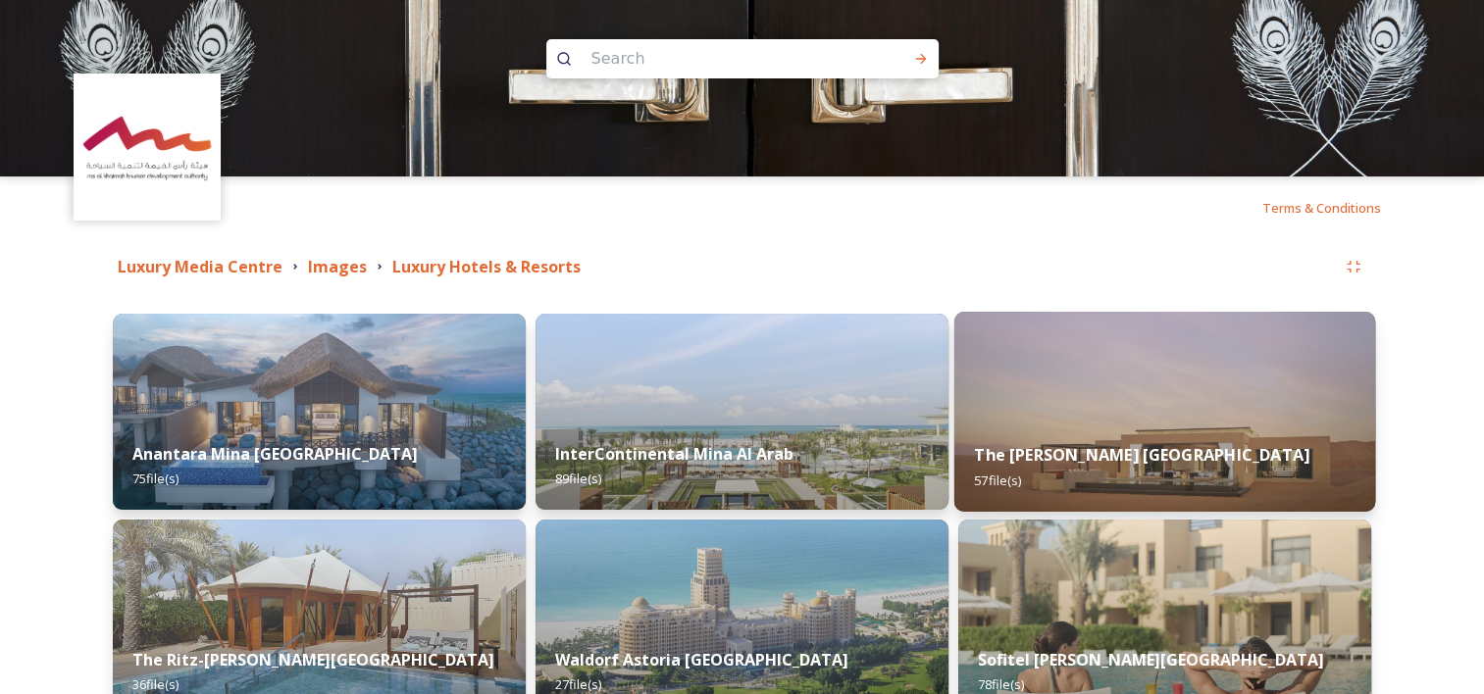
click at [1146, 429] on div "The [PERSON_NAME] Al Wadi Desert 57 file(s)" at bounding box center [1164, 467] width 421 height 89
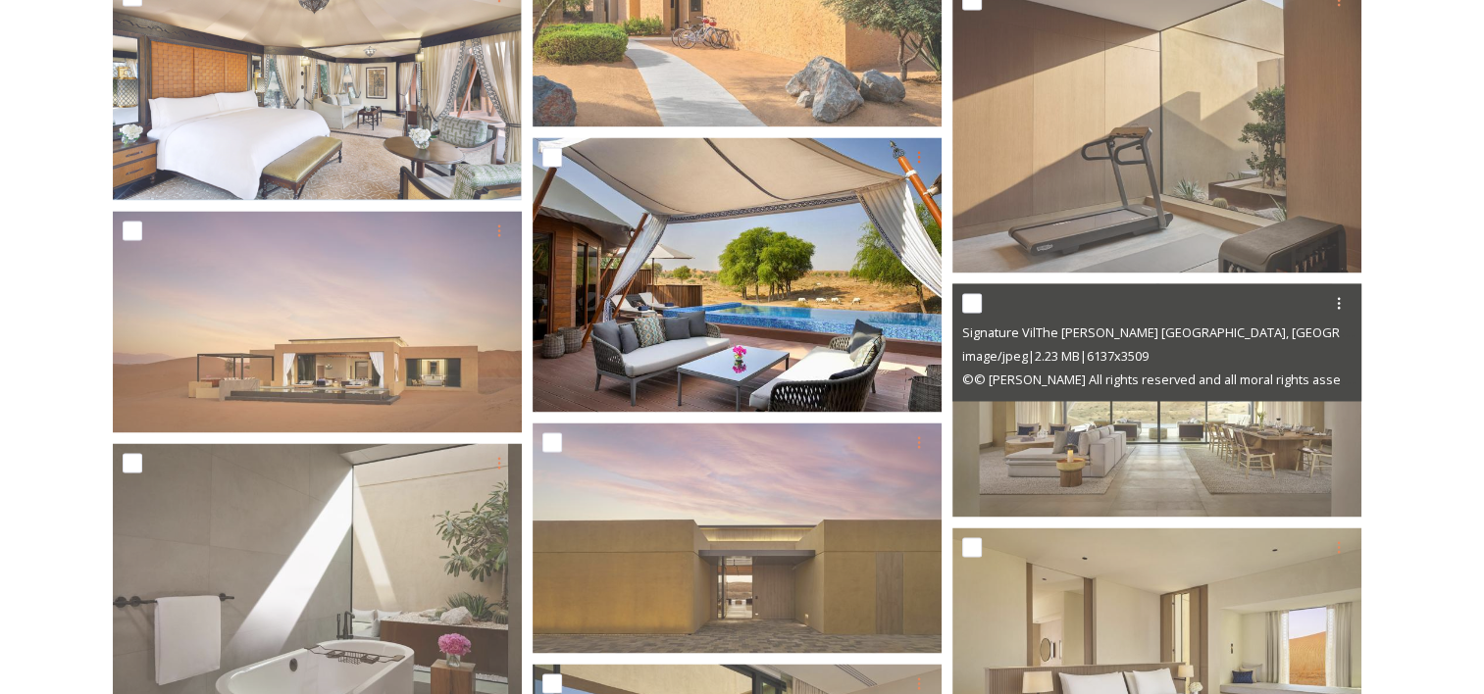
scroll to position [3236, 0]
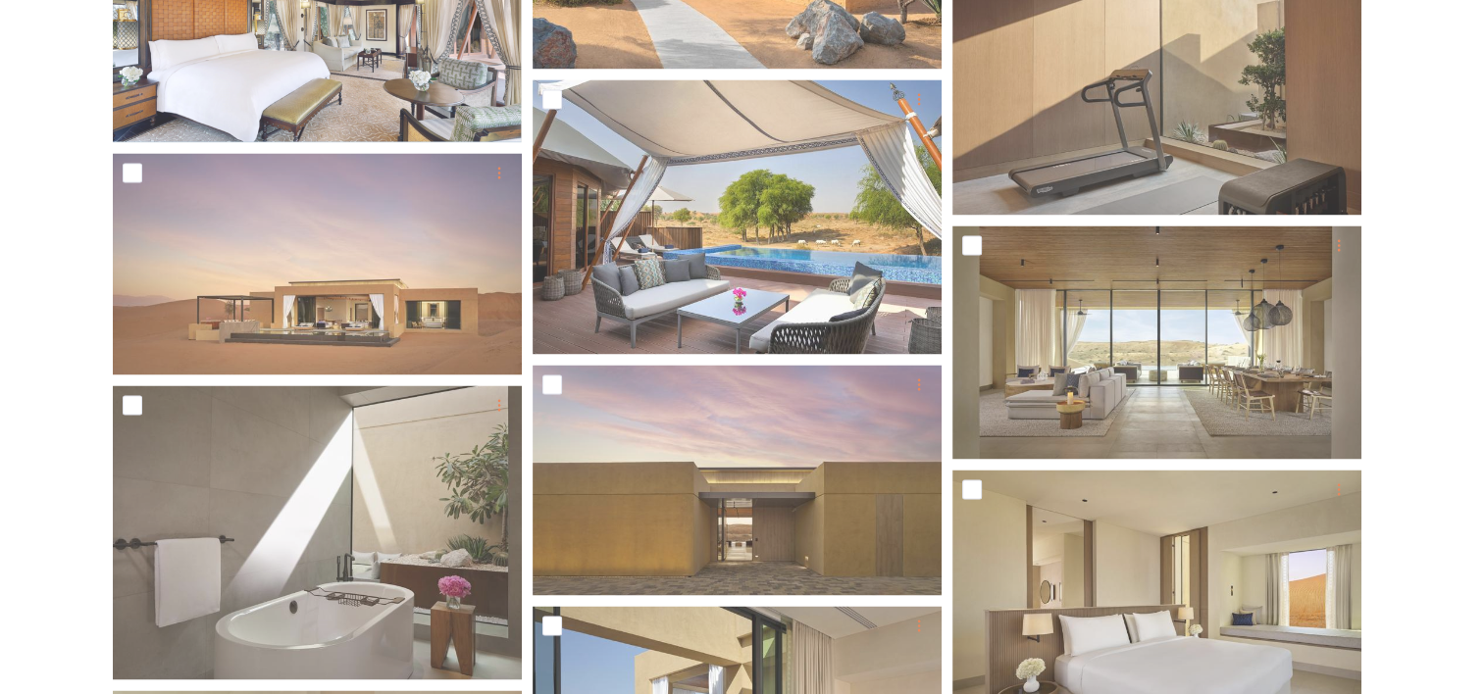
click at [1479, 272] on div "Shared by: Ras Al Khaimah Tourism Development Authority Luxury Media Centre Ima…" at bounding box center [742, 295] width 1484 height 6585
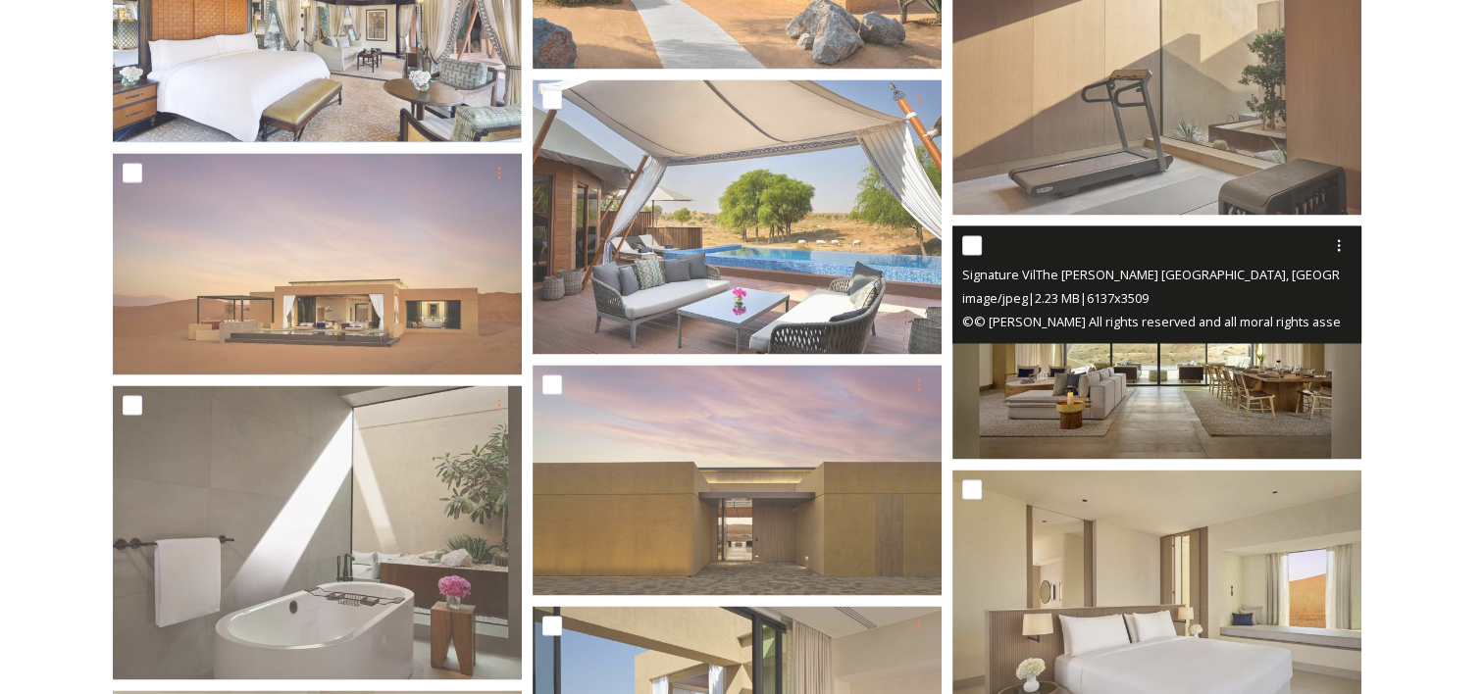
click at [1240, 358] on img at bounding box center [1156, 342] width 409 height 233
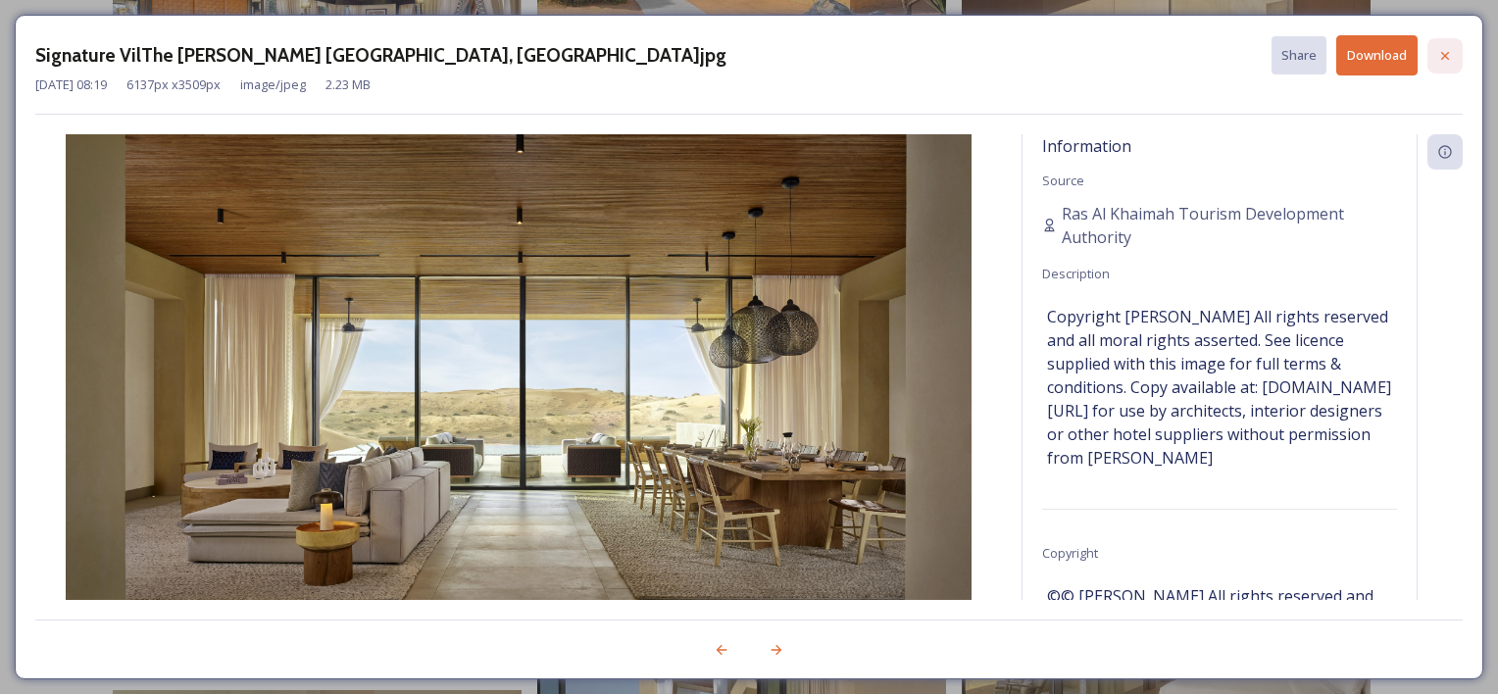
click at [1435, 63] on div at bounding box center [1445, 55] width 35 height 35
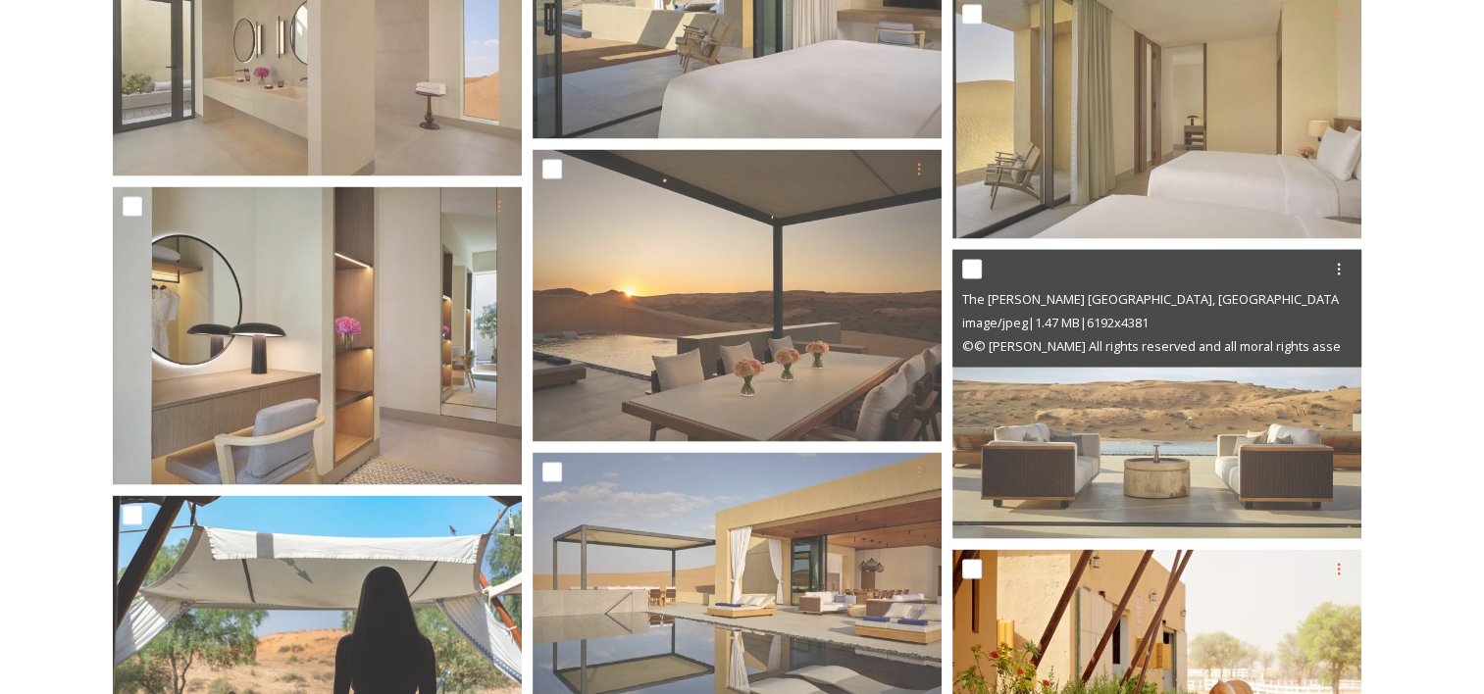
scroll to position [4119, 0]
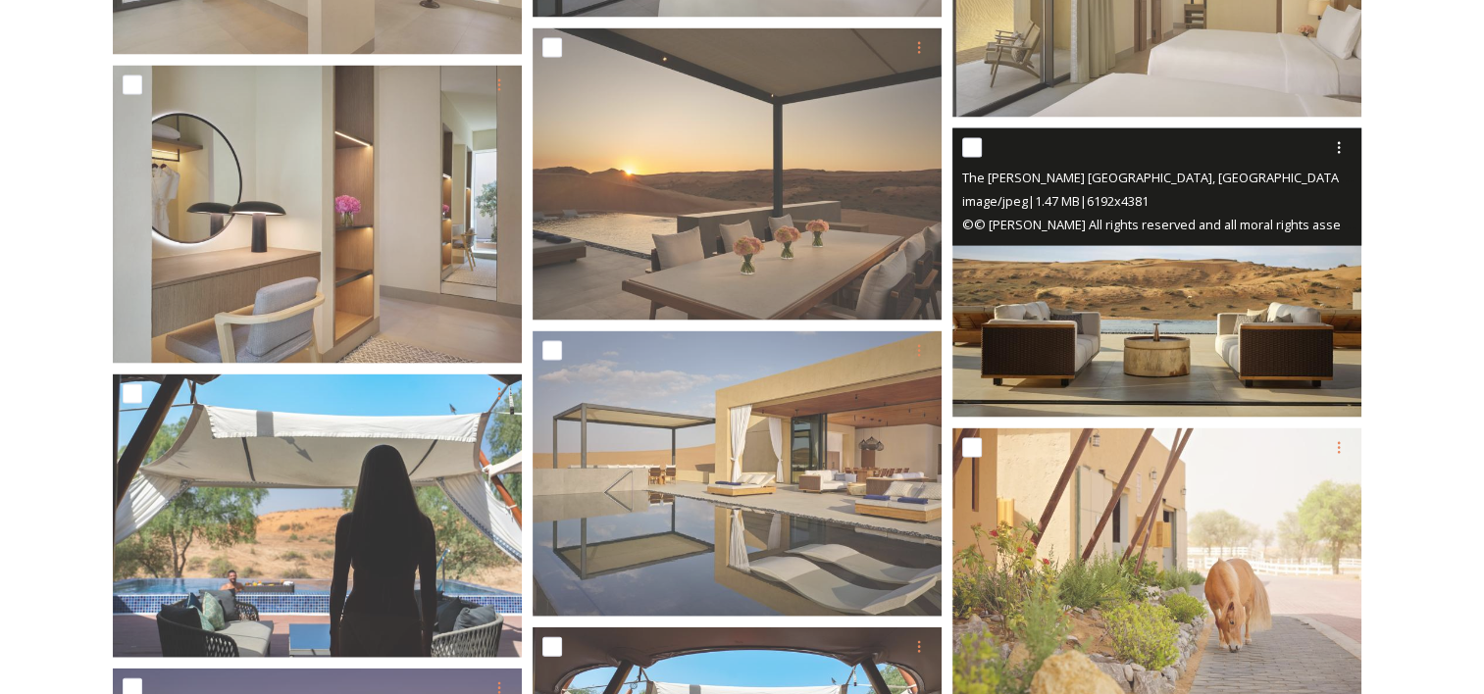
click at [1190, 336] on img at bounding box center [1156, 272] width 409 height 289
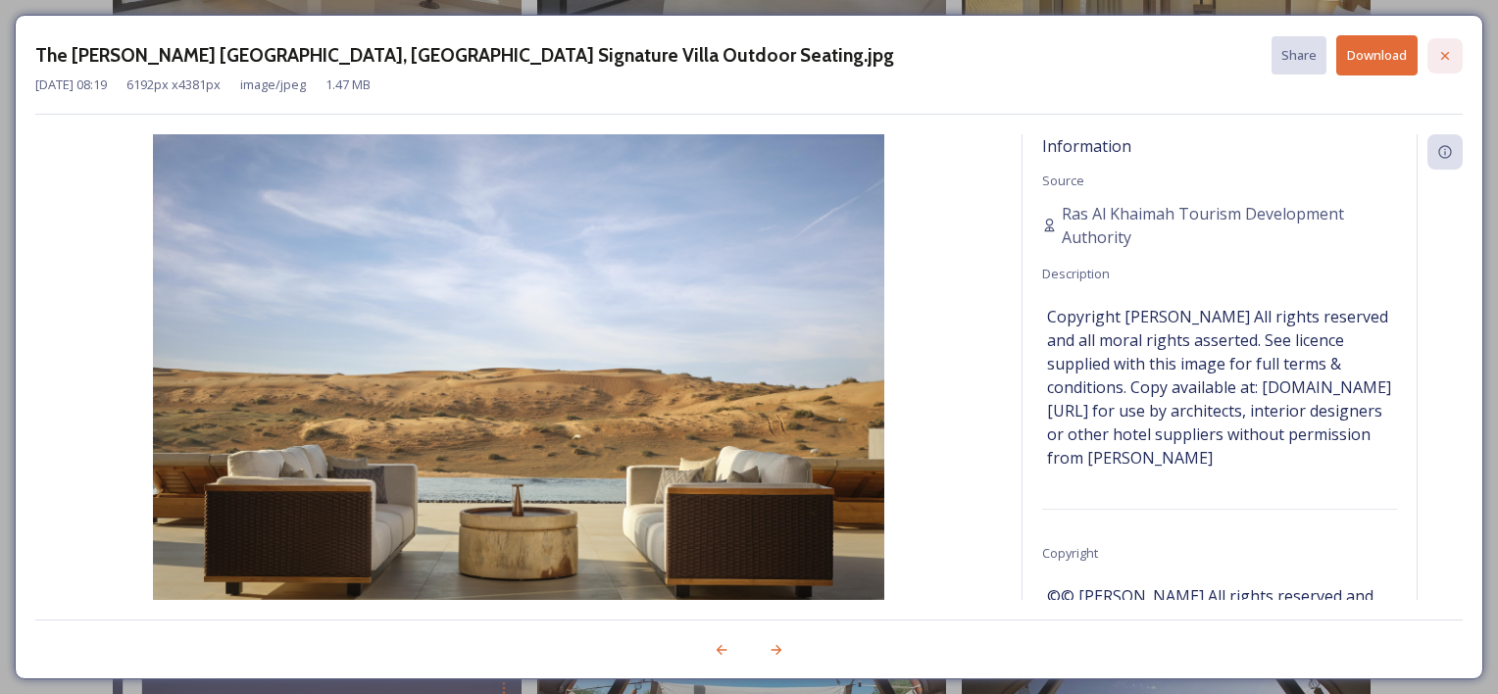
click at [1456, 59] on div at bounding box center [1445, 55] width 35 height 35
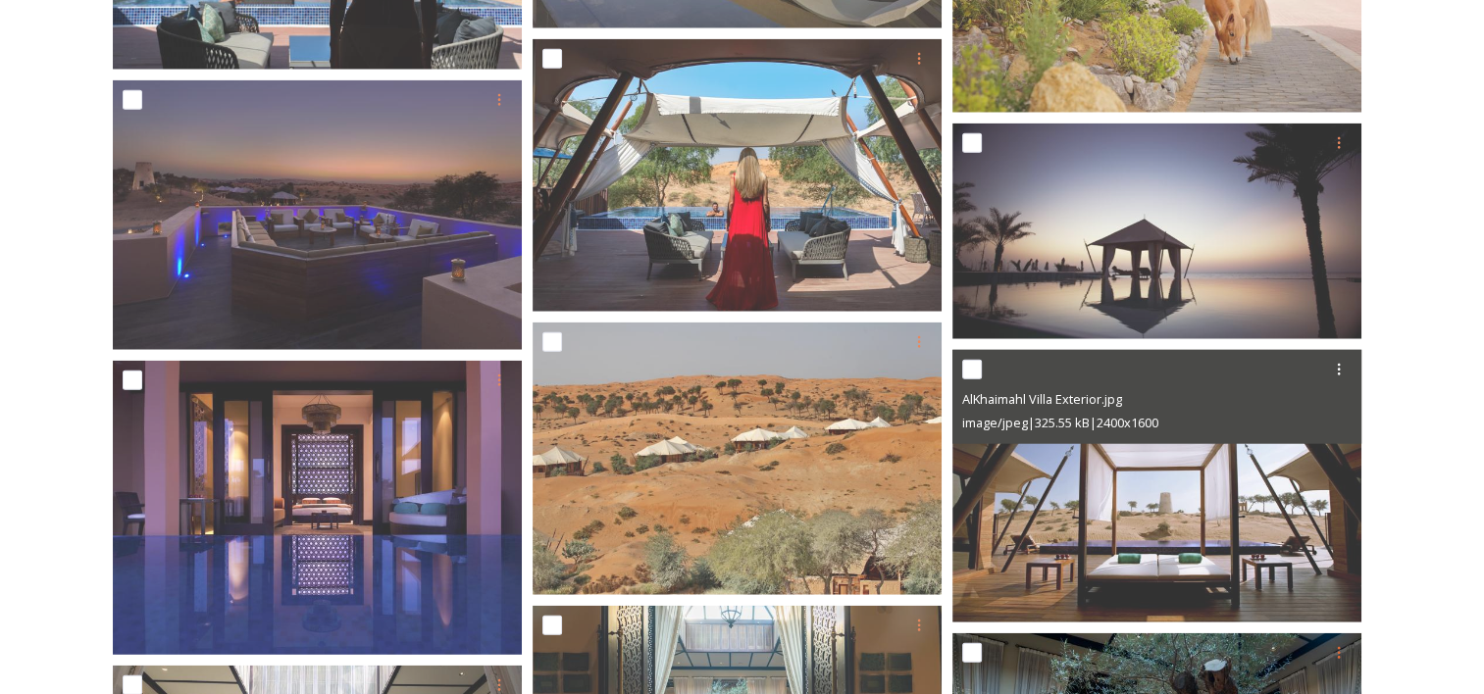
scroll to position [5099, 0]
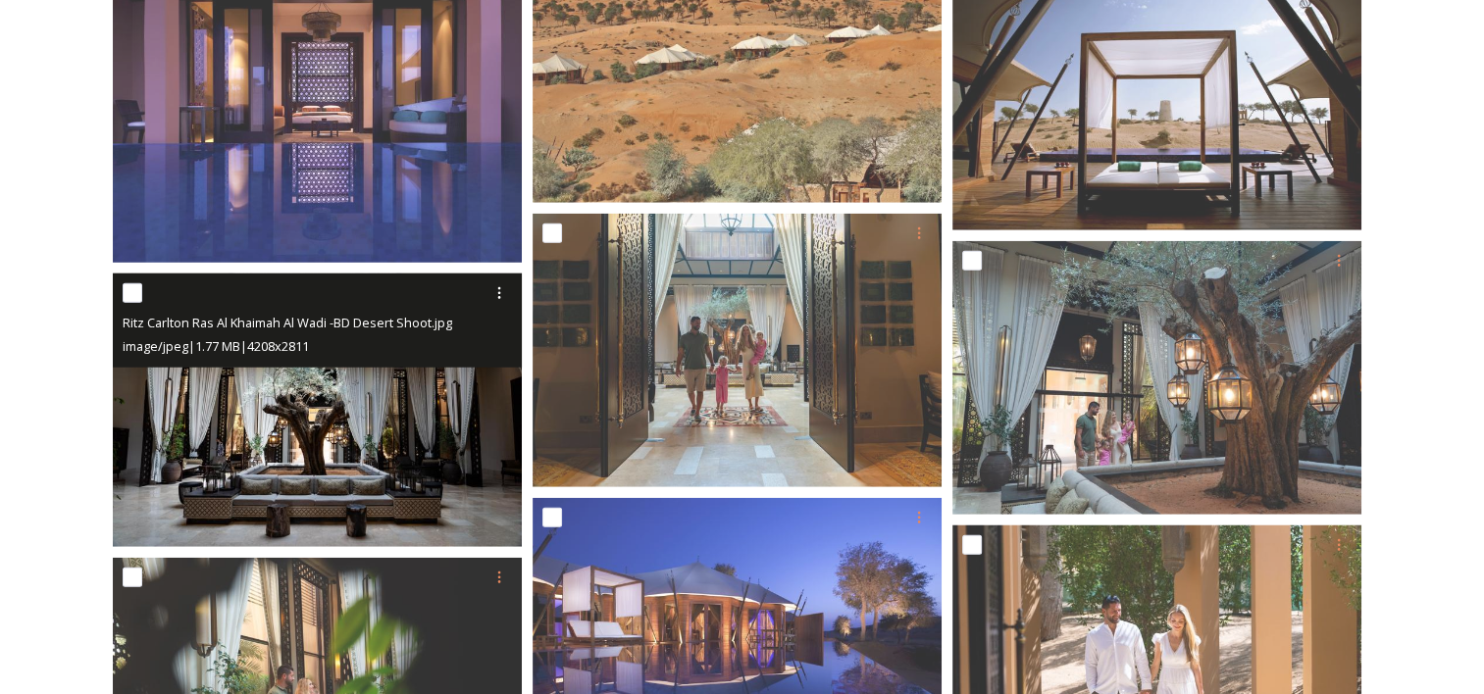
click at [335, 474] on img at bounding box center [317, 411] width 409 height 274
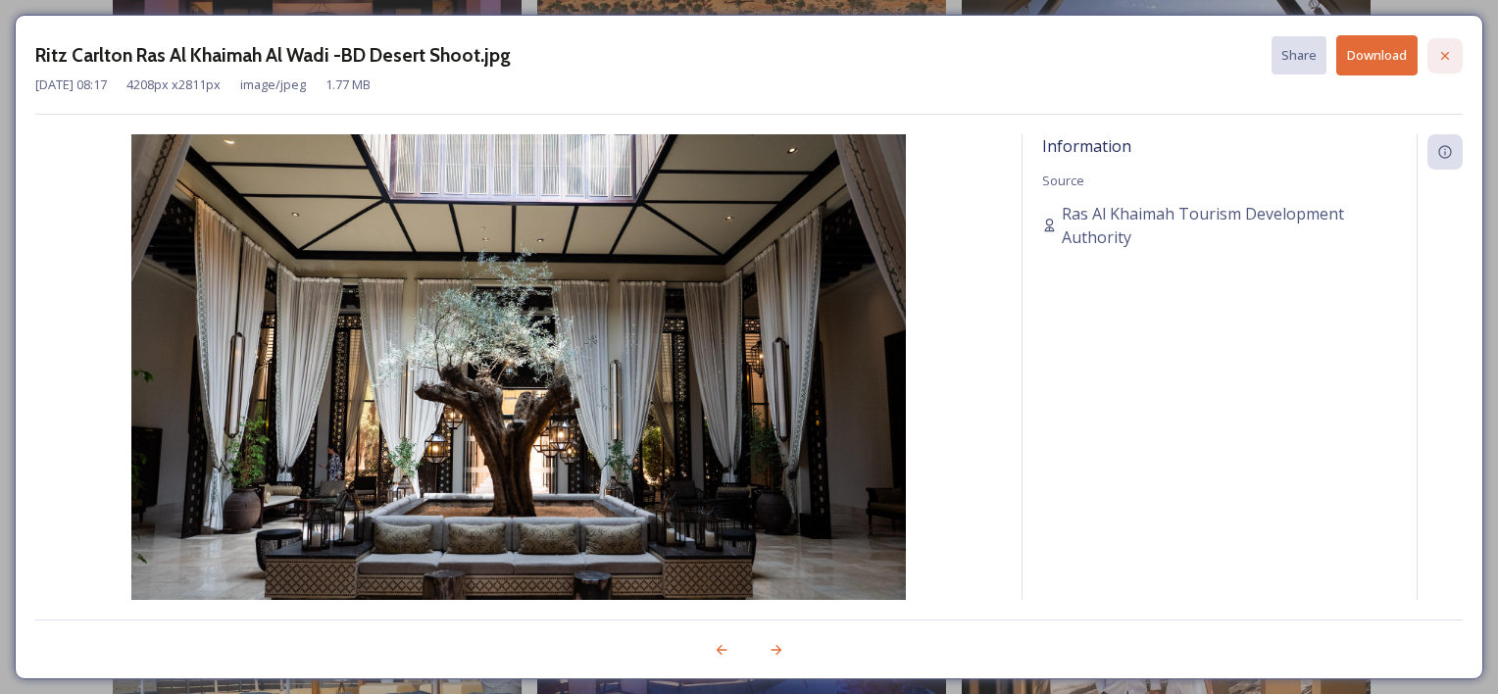
click at [1451, 54] on icon at bounding box center [1446, 56] width 16 height 16
